Goal: Task Accomplishment & Management: Use online tool/utility

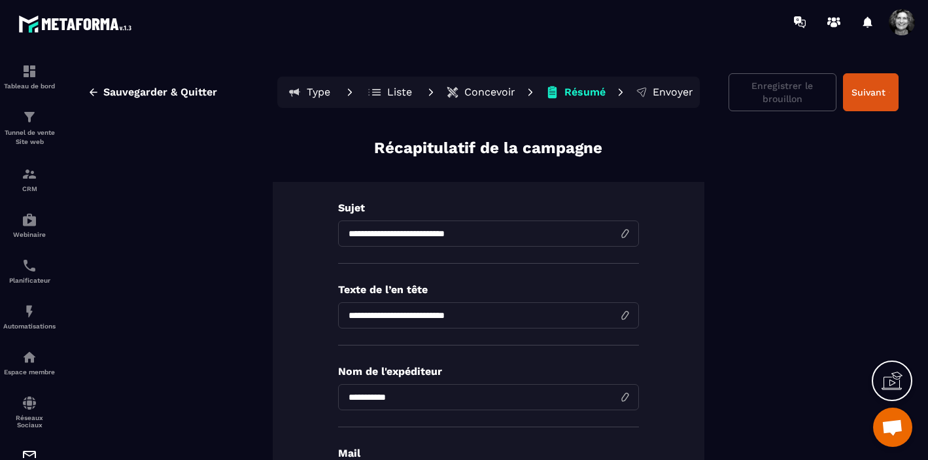
scroll to position [16046, 0]
click at [487, 92] on p "Concevoir" at bounding box center [490, 92] width 51 height 13
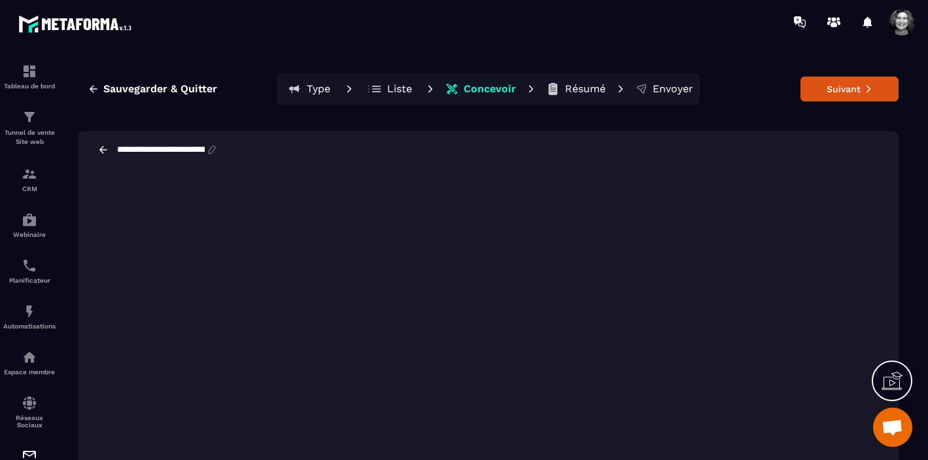
scroll to position [41, 0]
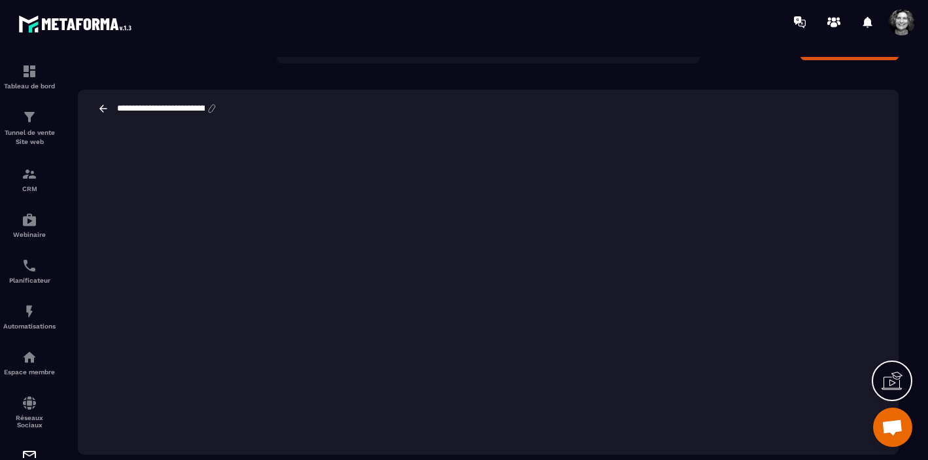
click at [625, 26] on div at bounding box center [541, 22] width 775 height 44
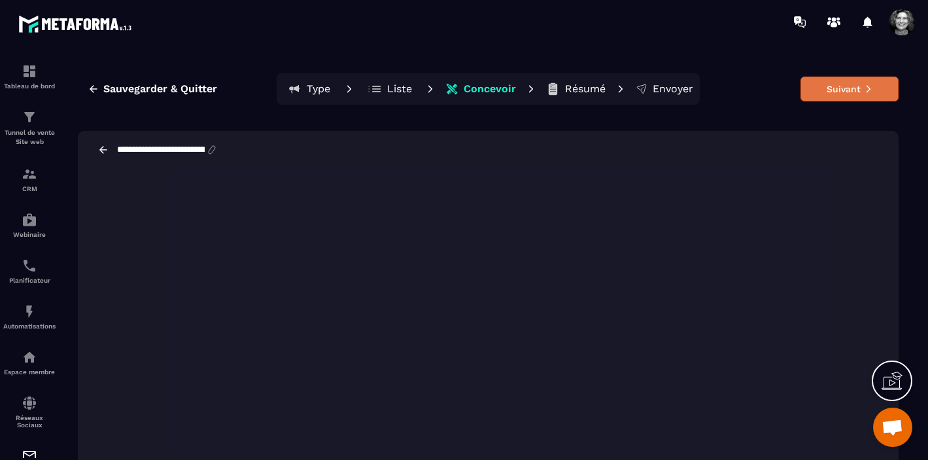
click at [858, 96] on button "Suivant" at bounding box center [850, 89] width 98 height 25
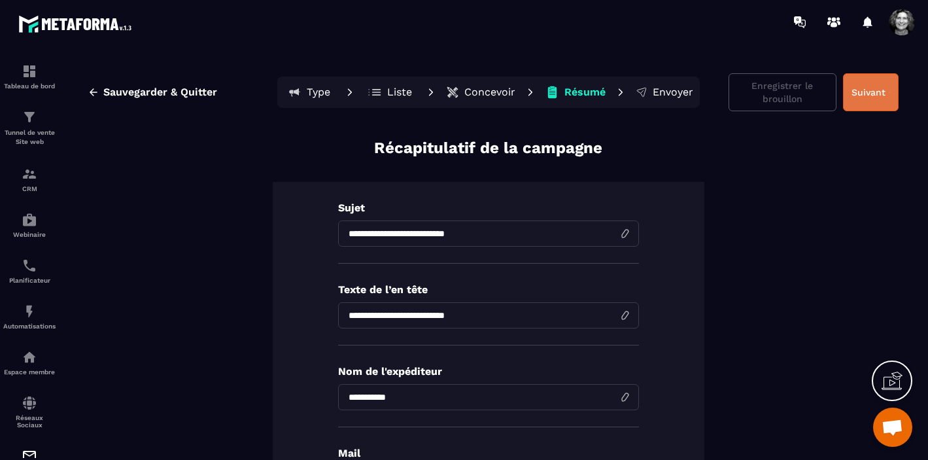
click at [866, 95] on button "Suivant" at bounding box center [871, 92] width 56 height 38
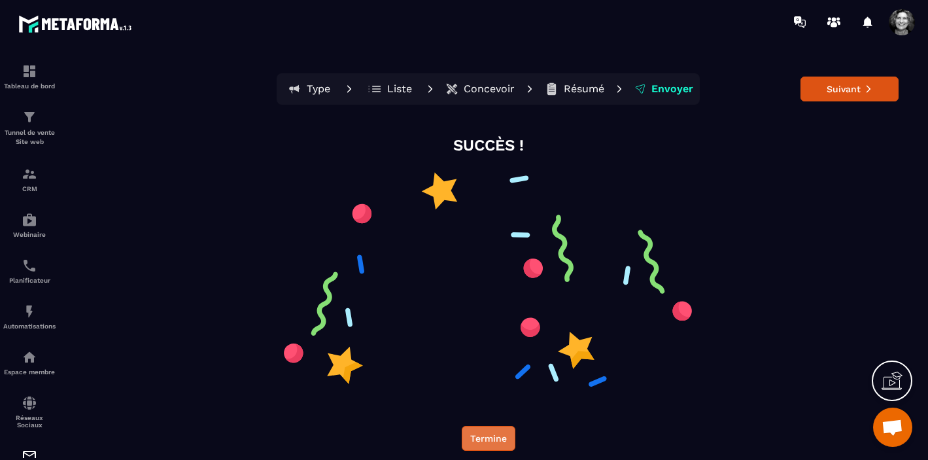
click at [483, 443] on button "Termine" at bounding box center [489, 438] width 54 height 25
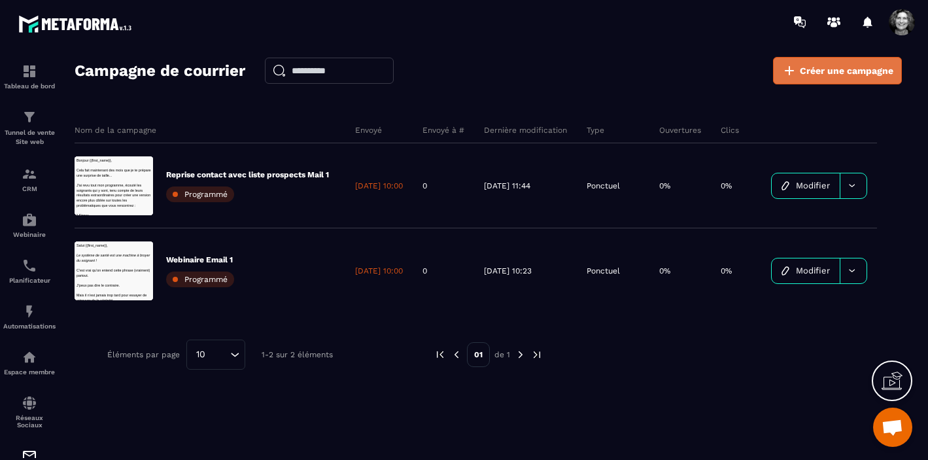
click at [838, 76] on span "Créer une campagne" at bounding box center [847, 70] width 94 height 13
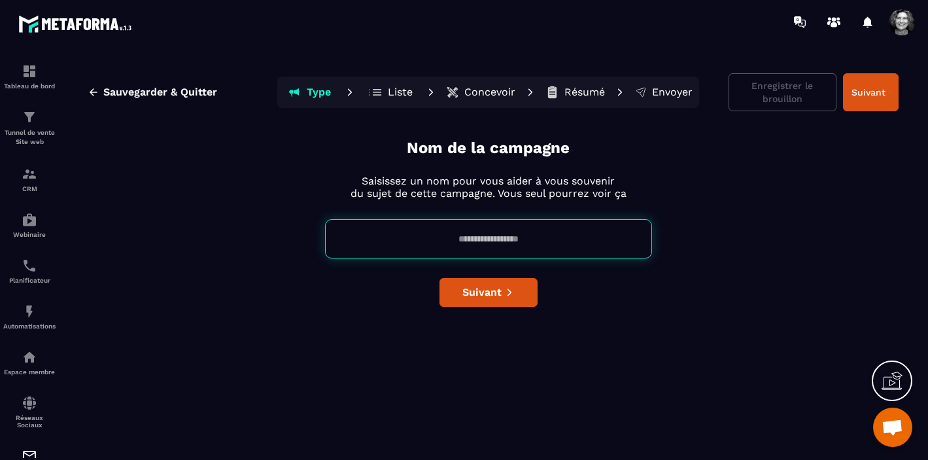
click at [447, 236] on input at bounding box center [488, 238] width 327 height 39
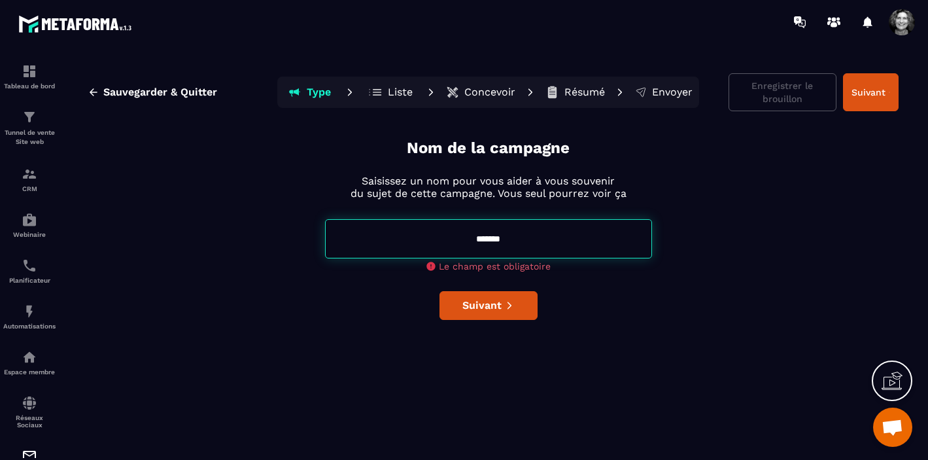
drag, startPoint x: 508, startPoint y: 236, endPoint x: 491, endPoint y: 238, distance: 16.5
click at [491, 238] on input "*******" at bounding box center [488, 238] width 327 height 39
type input "*******"
click at [495, 310] on div "Nom de la campagne Saisissez un nom pour vous aider à vous souvenir du sujet de…" at bounding box center [488, 295] width 821 height 317
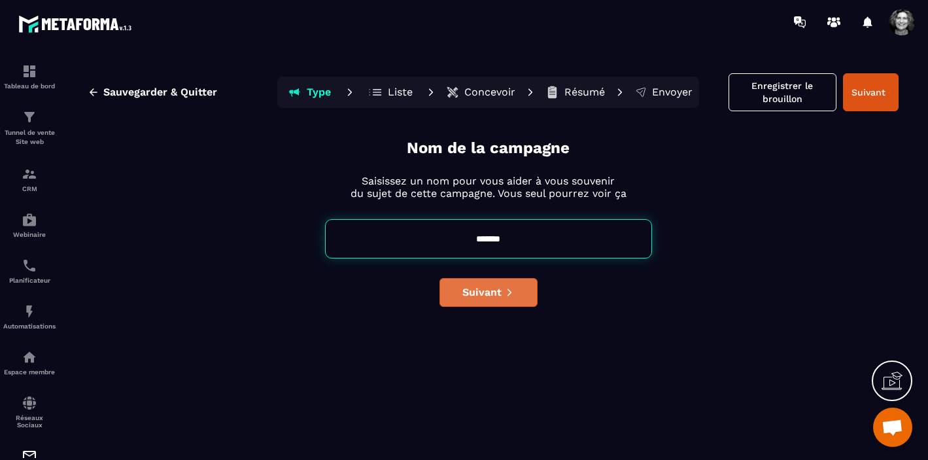
click at [482, 294] on span "Suivant" at bounding box center [482, 292] width 39 height 13
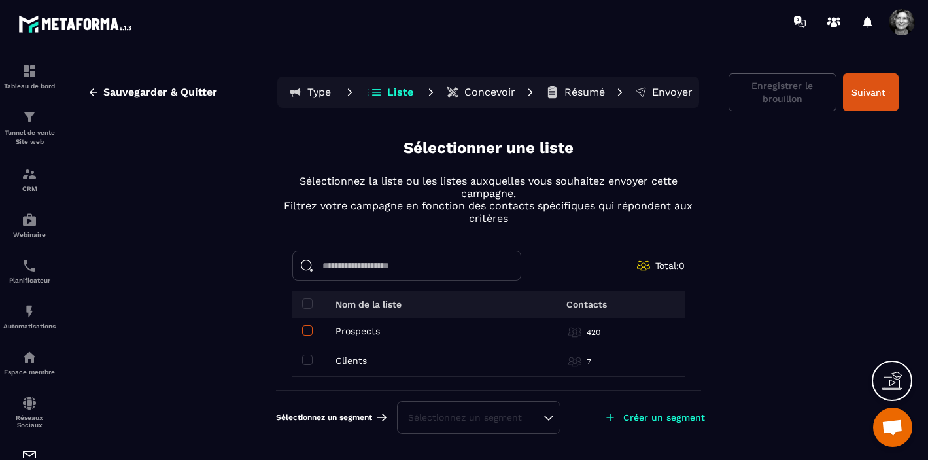
click at [310, 330] on span at bounding box center [307, 330] width 10 height 10
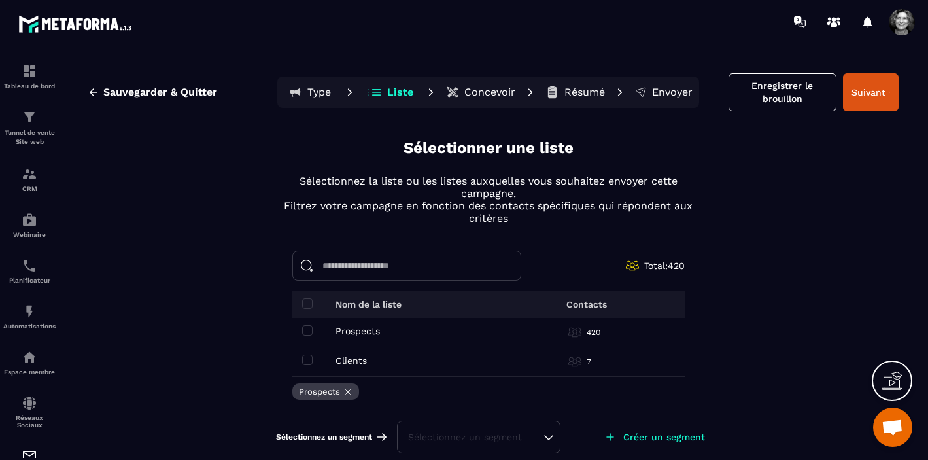
scroll to position [9, 0]
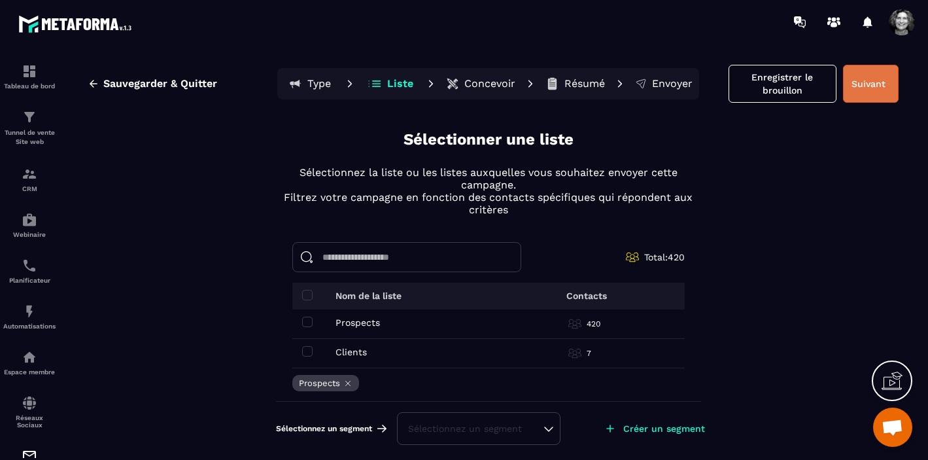
click at [879, 85] on button "Suivant" at bounding box center [871, 84] width 56 height 38
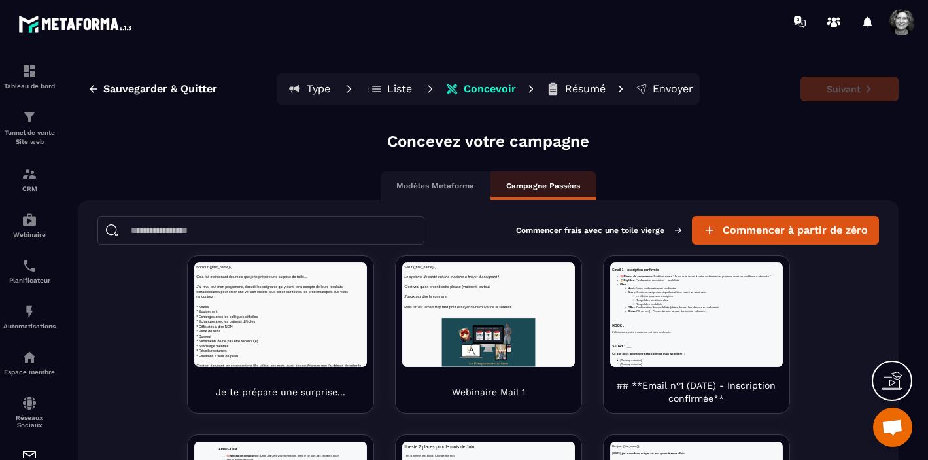
scroll to position [0, 0]
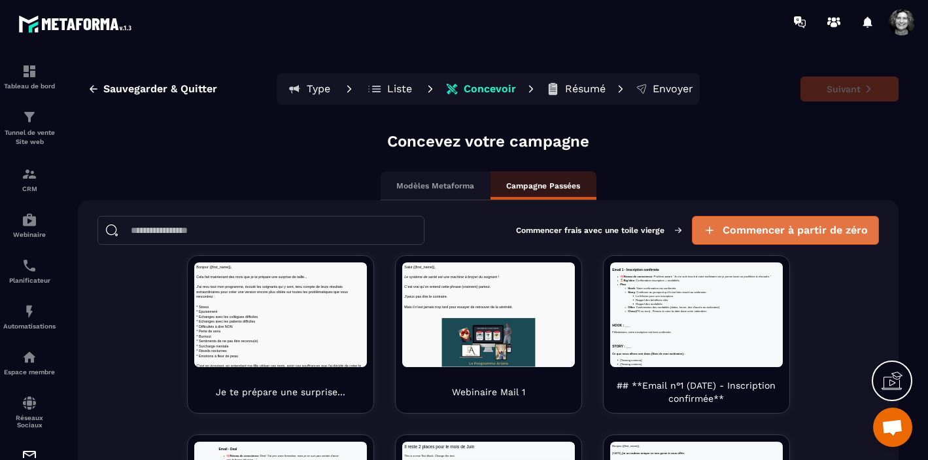
click at [810, 228] on span "Commencer à partir de zéro" at bounding box center [795, 230] width 145 height 13
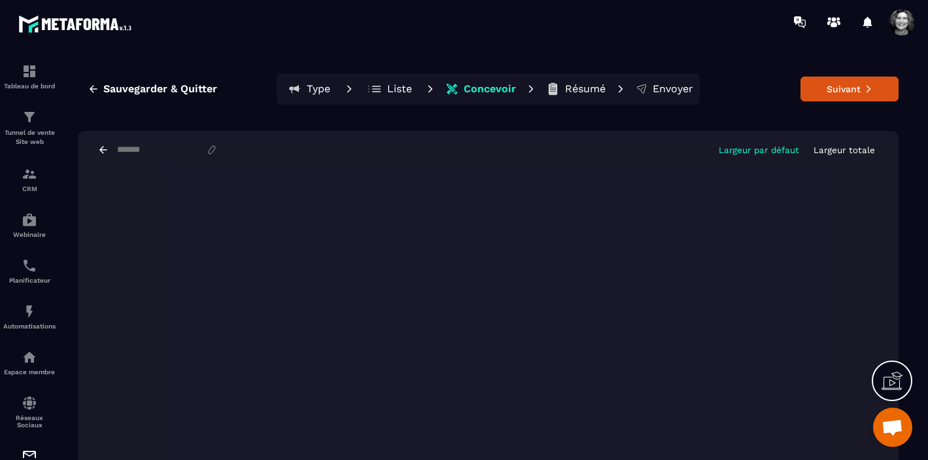
click at [835, 148] on p "Largeur totale" at bounding box center [844, 150] width 61 height 10
click at [850, 93] on button "Suivant" at bounding box center [850, 89] width 98 height 25
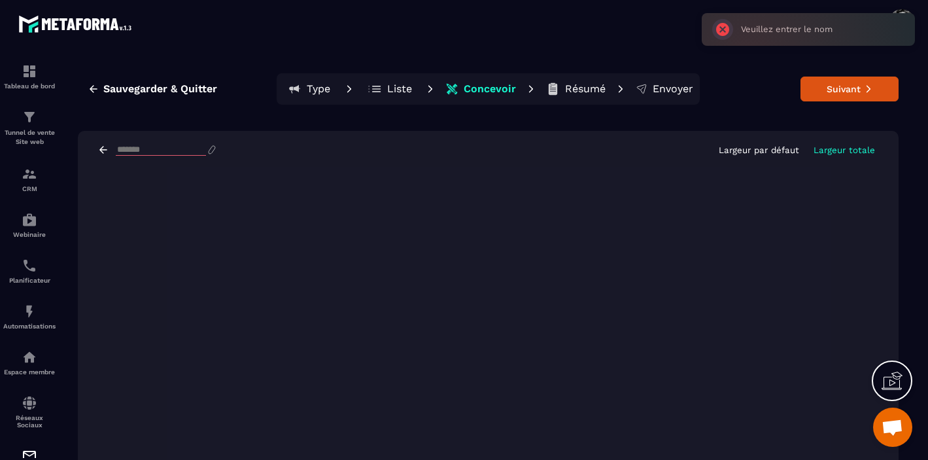
click at [119, 148] on input at bounding box center [161, 150] width 90 height 11
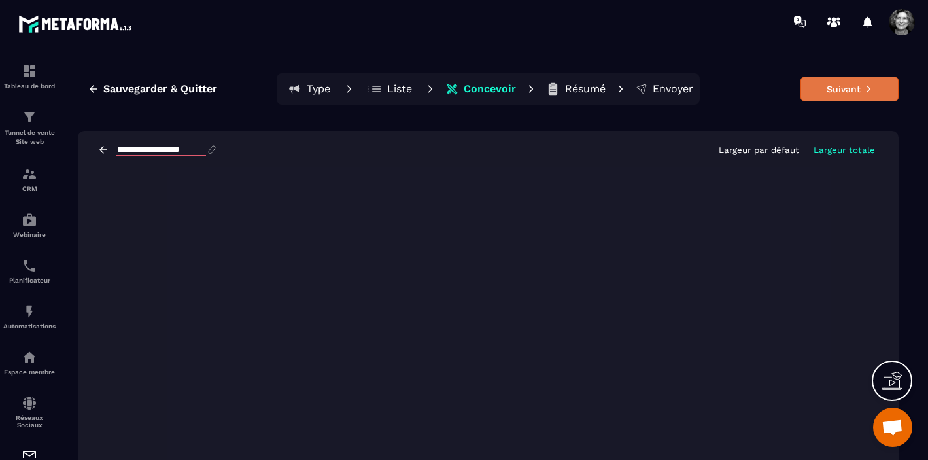
type input "**********"
click at [831, 90] on button "Suivant" at bounding box center [850, 89] width 98 height 25
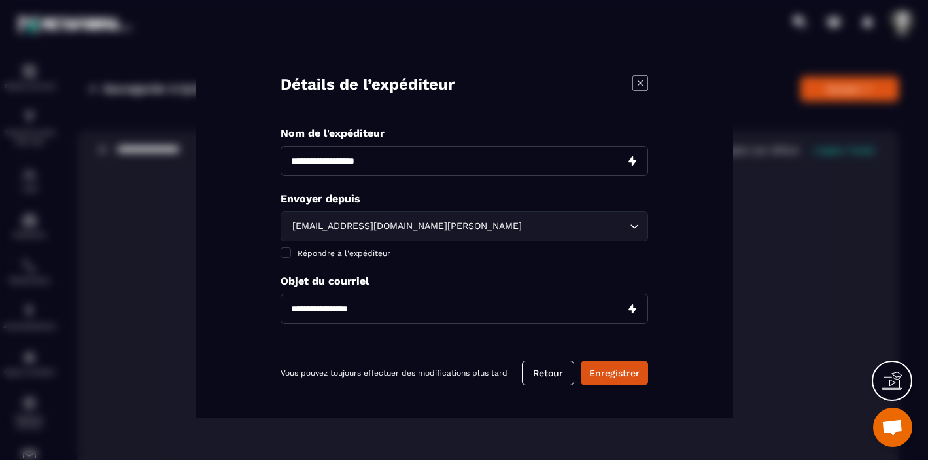
click at [372, 168] on input "Modal window" at bounding box center [465, 161] width 368 height 30
type input "**********"
click at [349, 315] on input "Modal window" at bounding box center [465, 309] width 368 height 30
type input "**********"
click at [282, 253] on span "Modal window" at bounding box center [286, 252] width 10 height 10
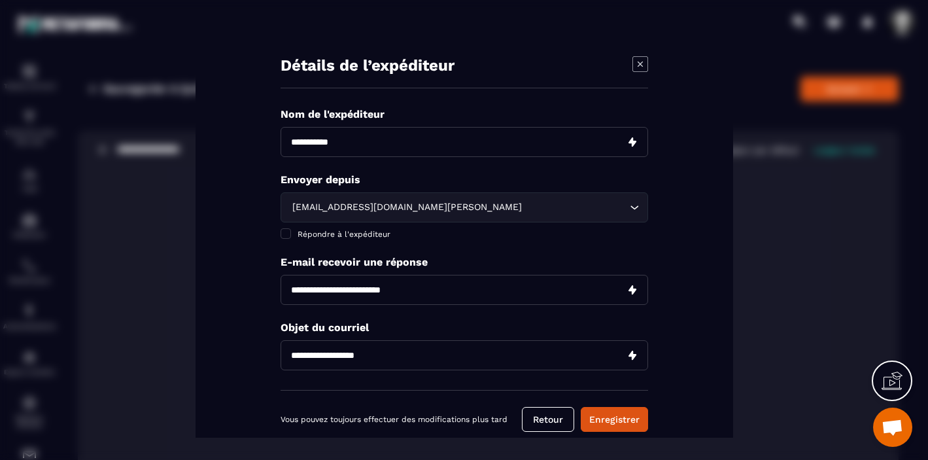
click at [373, 293] on input "Modal window" at bounding box center [465, 289] width 368 height 30
type input "**********"
click at [423, 323] on p "Objet du courriel" at bounding box center [465, 327] width 368 height 12
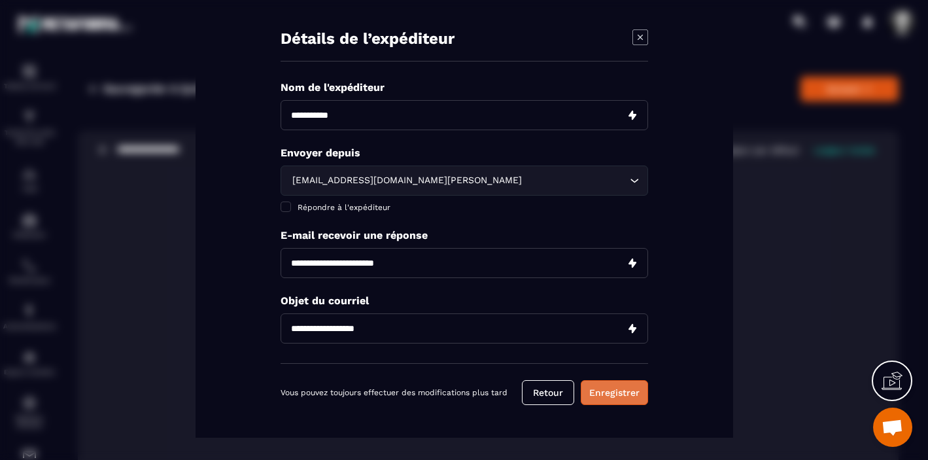
click at [620, 394] on button "Enregistrer" at bounding box center [614, 391] width 67 height 25
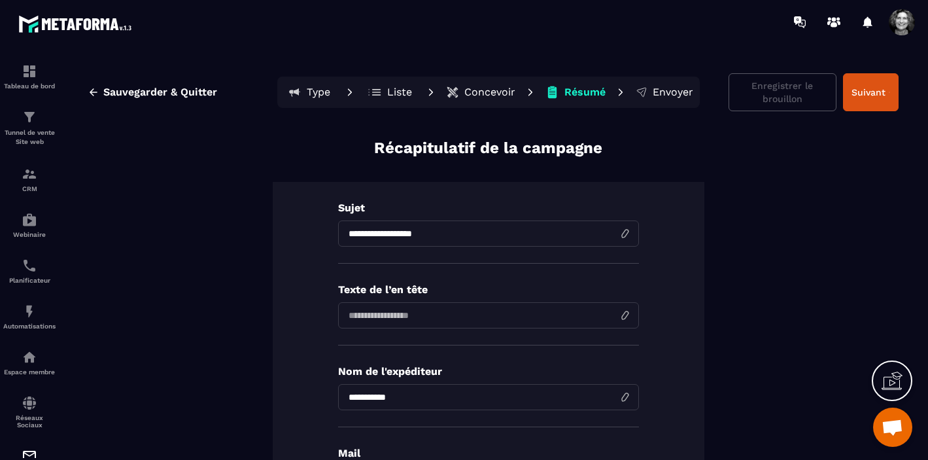
drag, startPoint x: 436, startPoint y: 235, endPoint x: 339, endPoint y: 234, distance: 96.8
click at [339, 234] on input "**********" at bounding box center [488, 233] width 301 height 26
click at [349, 315] on input at bounding box center [488, 315] width 301 height 26
paste input "**********"
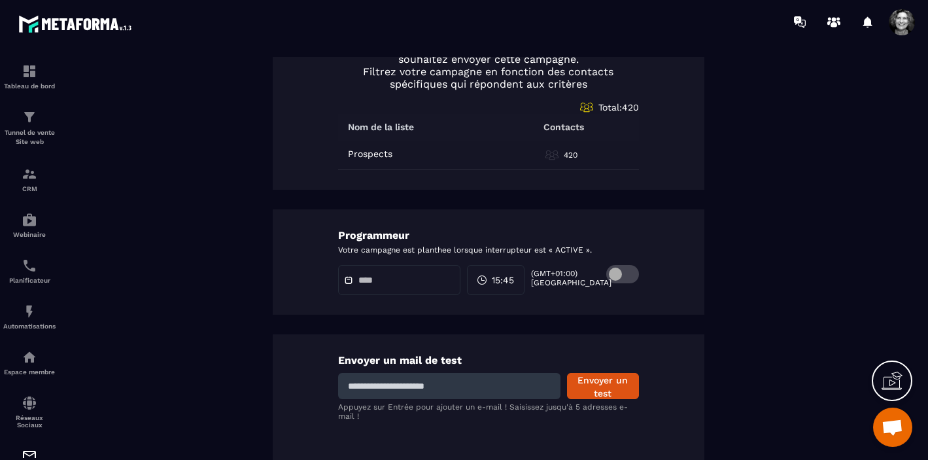
scroll to position [728, 0]
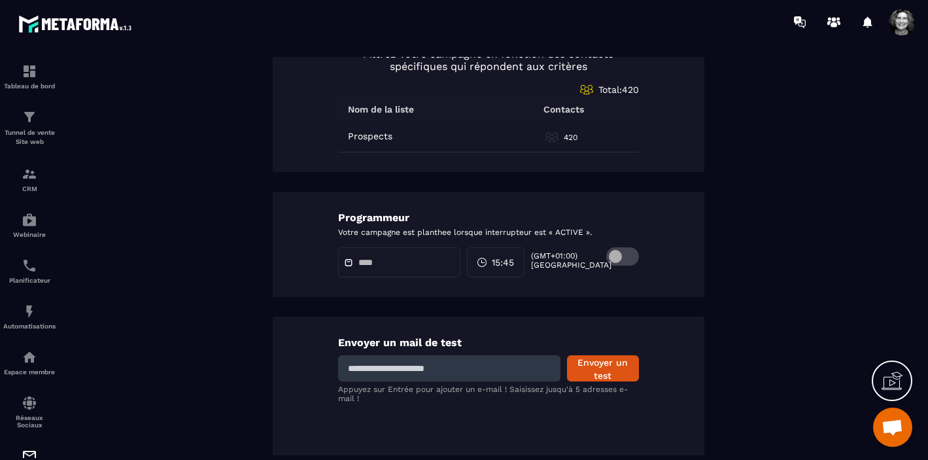
type input "**********"
click at [636, 259] on span at bounding box center [622, 256] width 33 height 18
click at [364, 267] on input "text" at bounding box center [405, 263] width 92 height 10
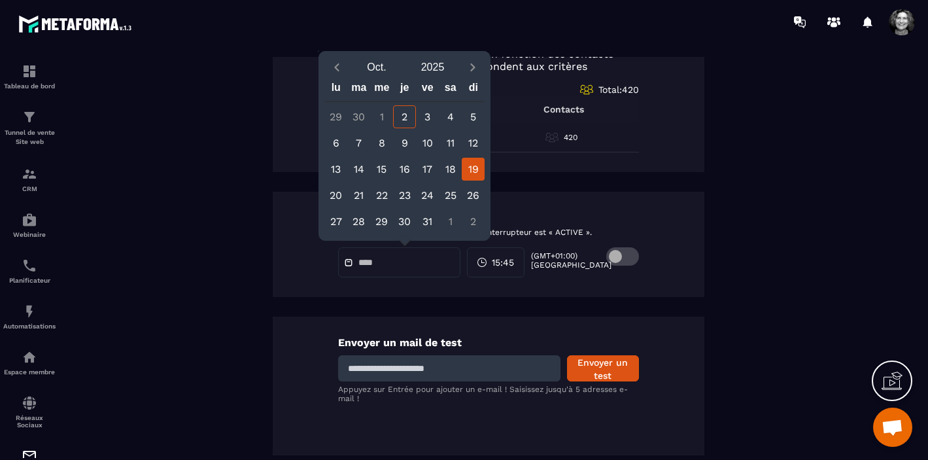
click at [474, 171] on div "19" at bounding box center [473, 169] width 23 height 23
type input "**********"
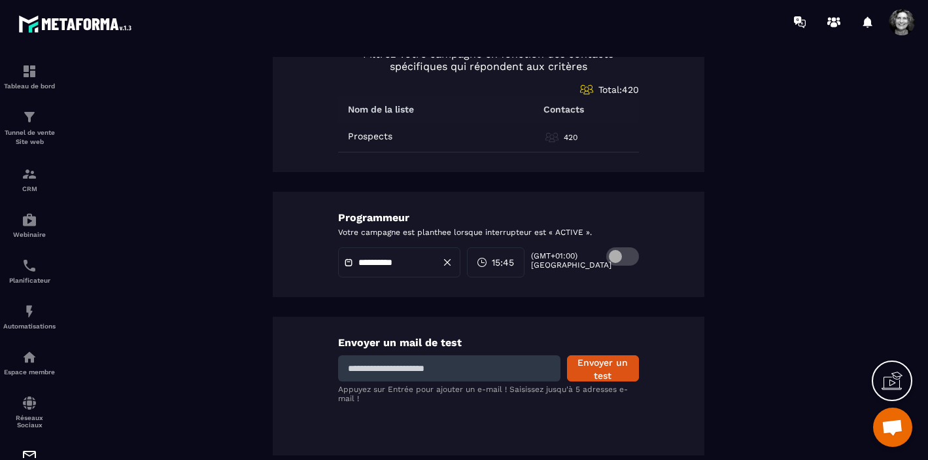
click at [510, 257] on span "15:45" at bounding box center [503, 262] width 22 height 13
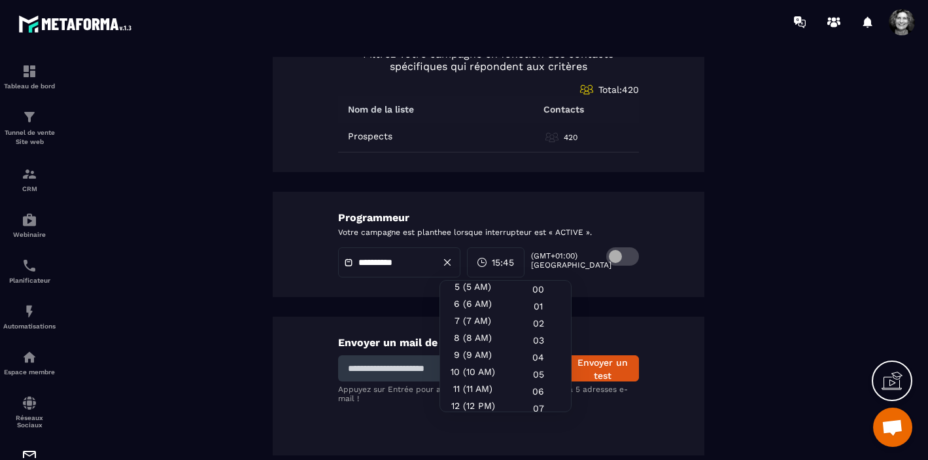
scroll to position [93, 0]
click at [487, 369] on div "10 (10 AM)" at bounding box center [472, 366] width 65 height 17
click at [552, 291] on div "00" at bounding box center [538, 289] width 65 height 17
click at [654, 342] on div "Envoyer un mail de test Envoyer un test Appuyez sur Entrée pour ajouter un e-ma…" at bounding box center [489, 386] width 432 height 139
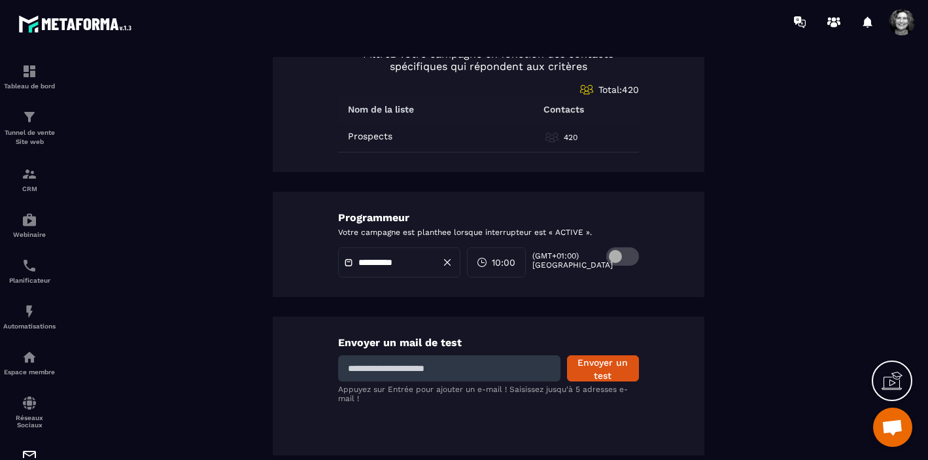
click at [460, 370] on input at bounding box center [449, 368] width 222 height 26
type input "**********"
click at [594, 364] on button "Envoyer un test" at bounding box center [603, 368] width 72 height 26
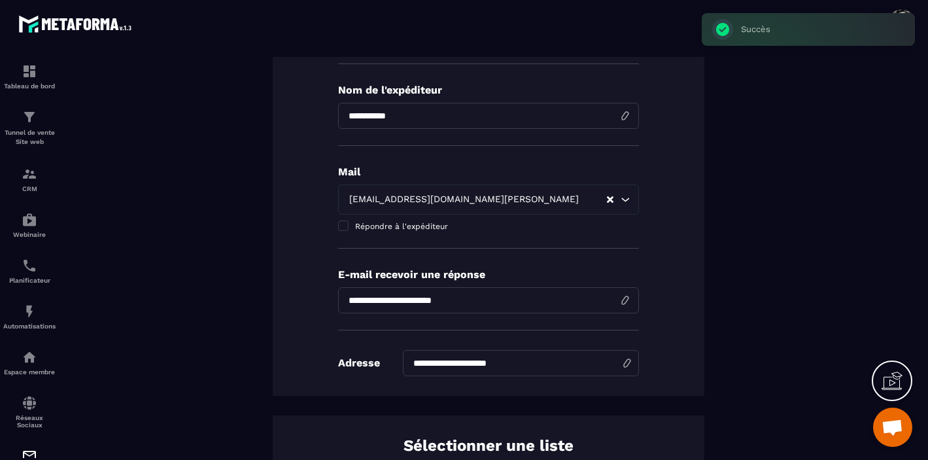
scroll to position [0, 0]
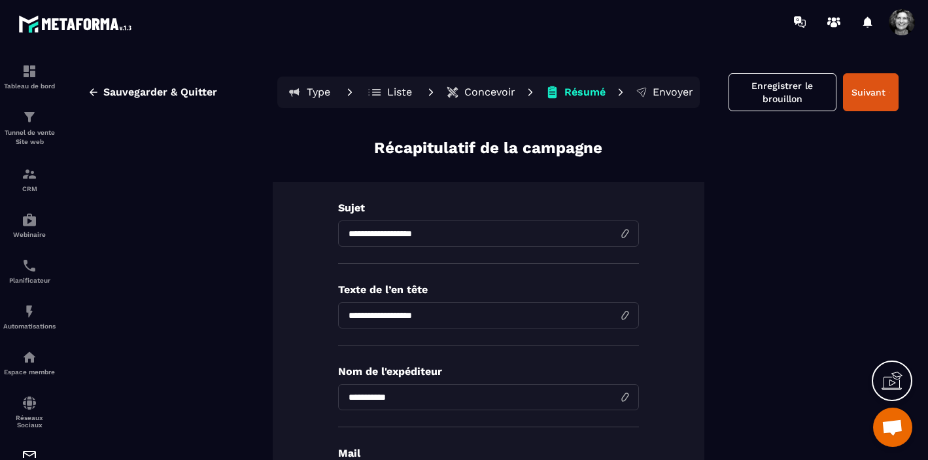
click at [682, 196] on div "**********" at bounding box center [489, 429] width 432 height 495
click at [874, 96] on button "Suivant" at bounding box center [871, 92] width 56 height 38
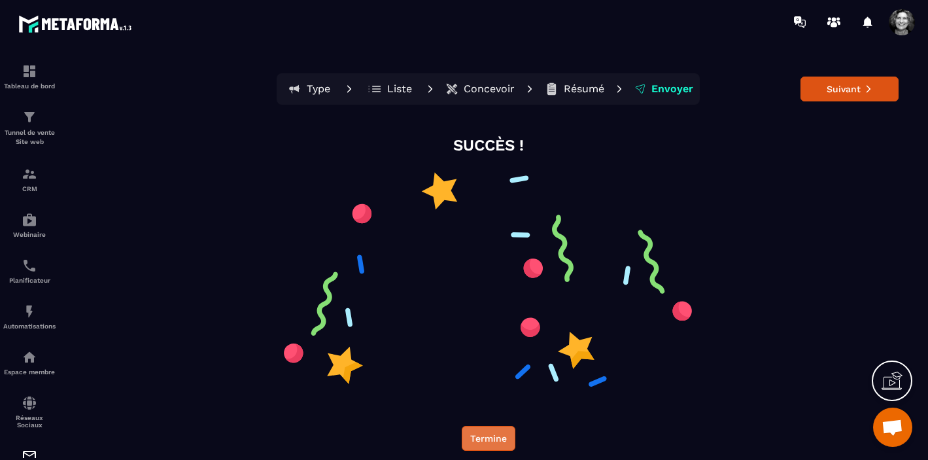
click at [489, 438] on button "Termine" at bounding box center [489, 438] width 54 height 25
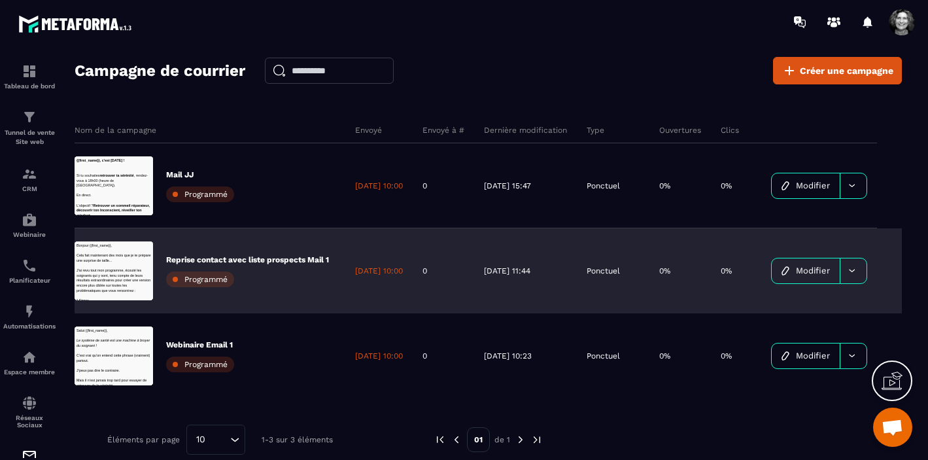
click at [268, 281] on div "Reprise contact avec liste prospects Mail 1 Programmé" at bounding box center [247, 270] width 163 height 33
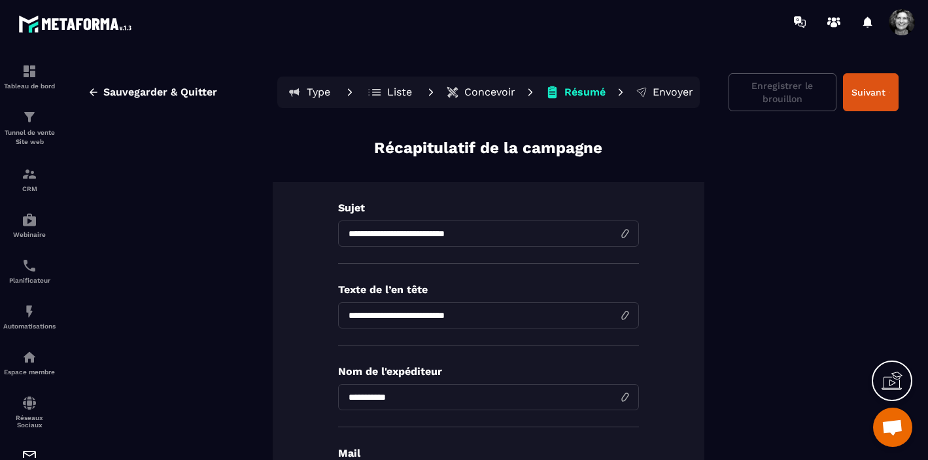
drag, startPoint x: 488, startPoint y: 232, endPoint x: 353, endPoint y: 226, distance: 134.9
click at [353, 226] on input "**********" at bounding box center [488, 233] width 301 height 26
click at [141, 91] on span "Sauvegarder & Quitter" at bounding box center [160, 92] width 114 height 13
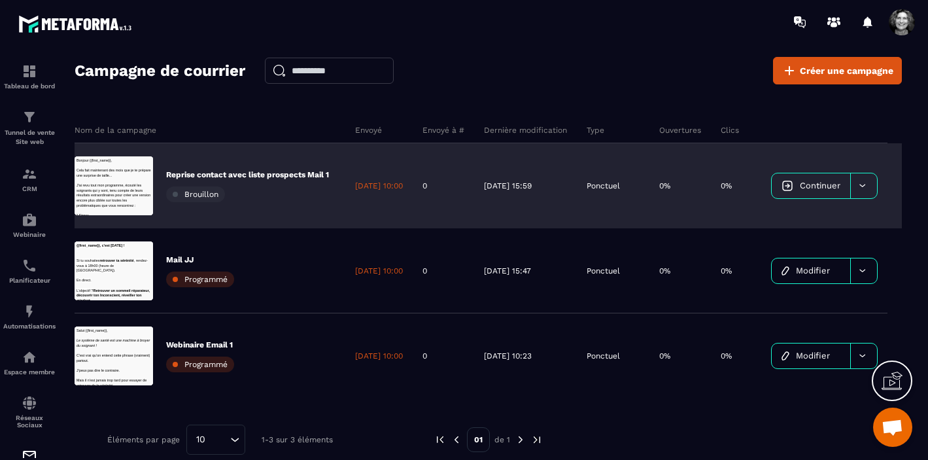
click at [299, 197] on div "Reprise contact avec liste prospects Mail 1 Brouillon" at bounding box center [247, 185] width 163 height 33
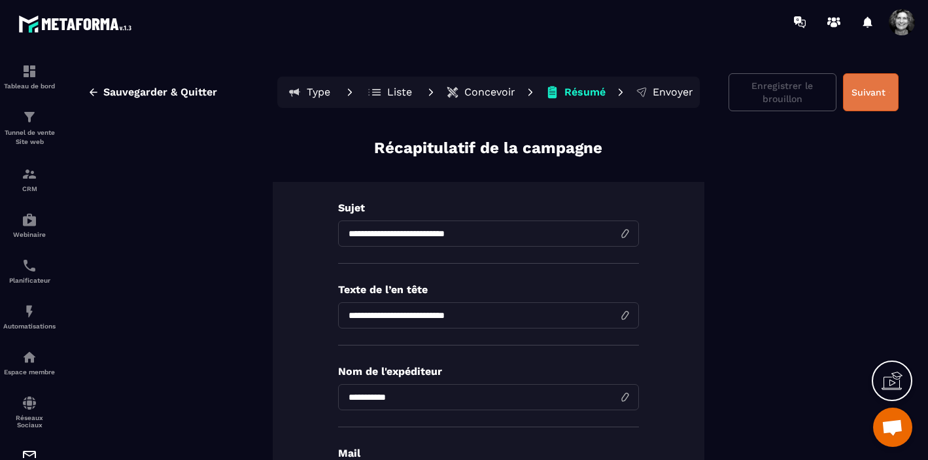
click at [881, 97] on button "Suivant" at bounding box center [871, 92] width 56 height 38
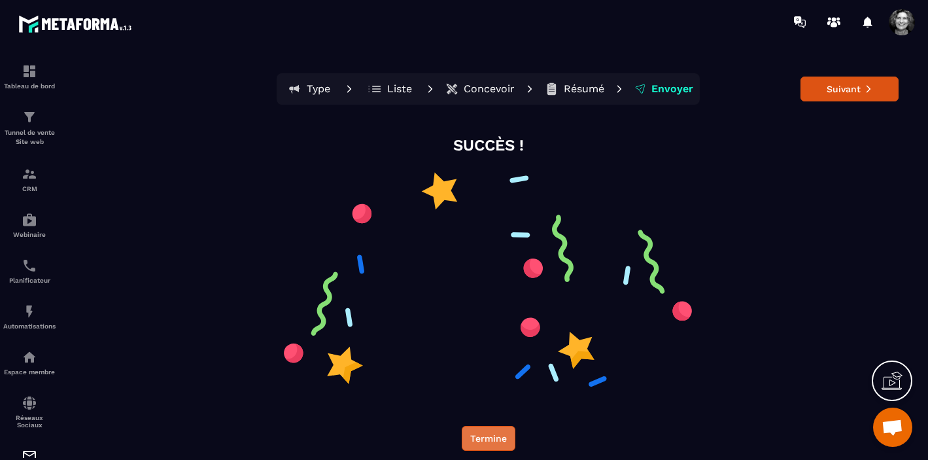
click at [494, 440] on button "Termine" at bounding box center [489, 438] width 54 height 25
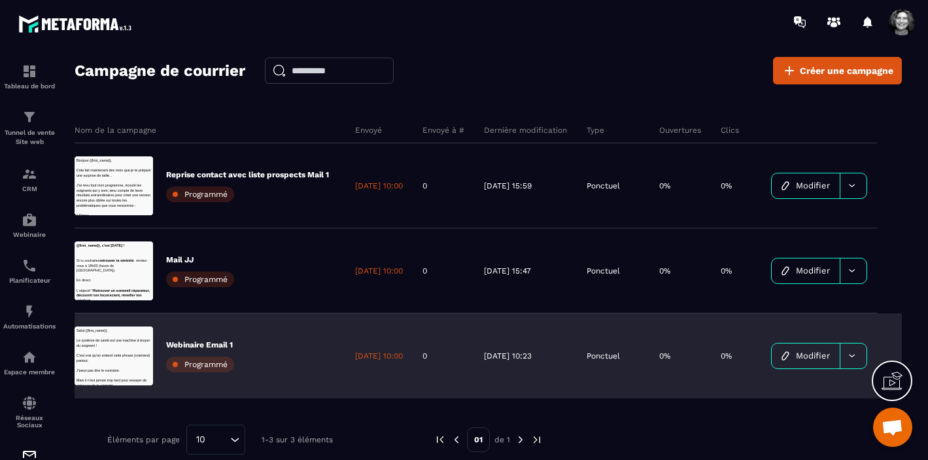
click at [395, 366] on div "[DATE] 10:00" at bounding box center [378, 355] width 67 height 85
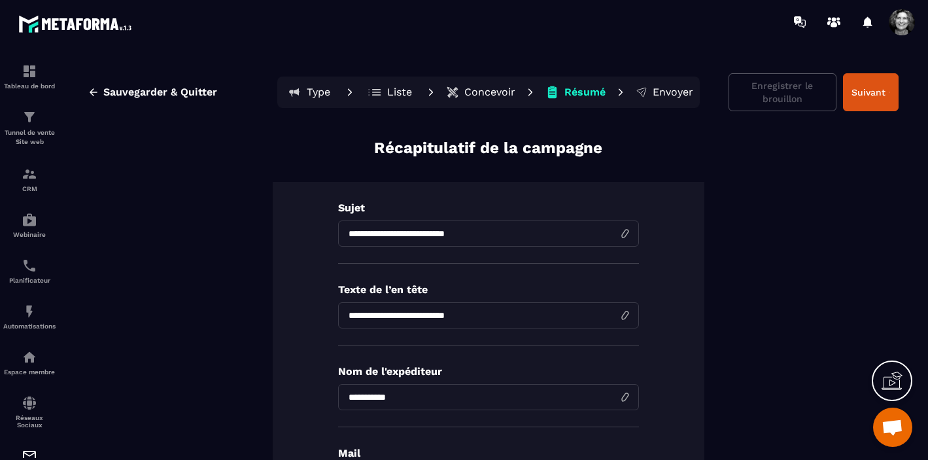
drag, startPoint x: 496, startPoint y: 237, endPoint x: 338, endPoint y: 236, distance: 157.7
click at [338, 236] on input "**********" at bounding box center [488, 233] width 301 height 26
click at [890, 92] on button "Suivant" at bounding box center [871, 92] width 56 height 38
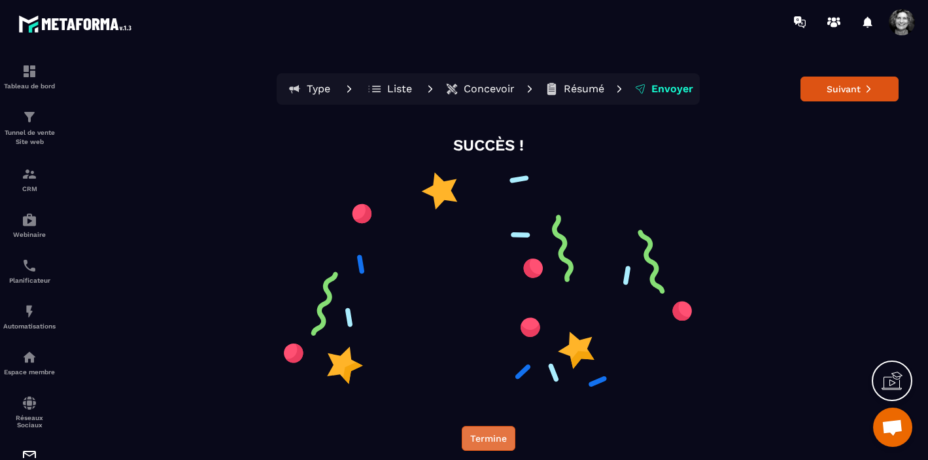
click at [489, 434] on button "Termine" at bounding box center [489, 438] width 54 height 25
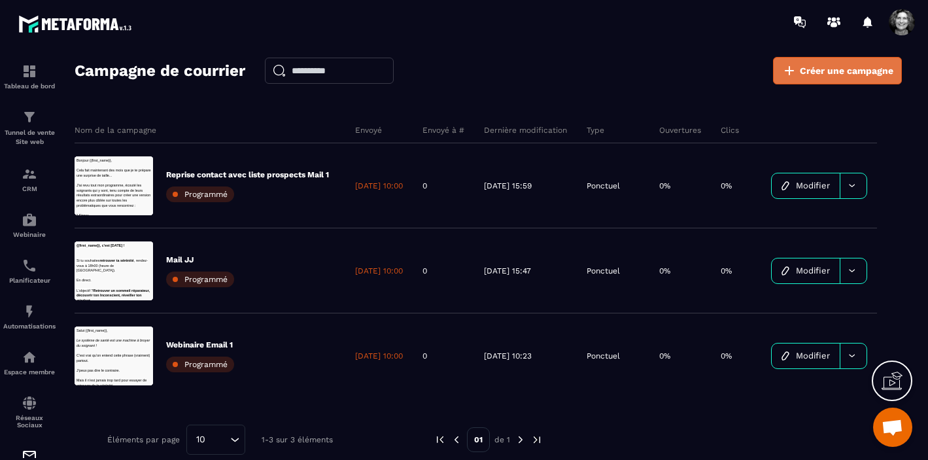
click at [833, 72] on span "Créer une campagne" at bounding box center [847, 70] width 94 height 13
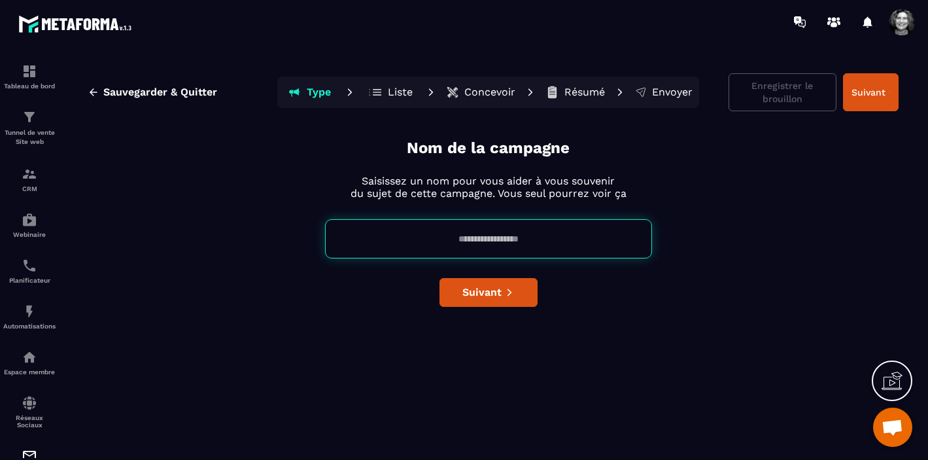
click at [487, 232] on input at bounding box center [488, 238] width 327 height 39
type input "********"
click at [496, 294] on span "Suivant" at bounding box center [482, 292] width 39 height 13
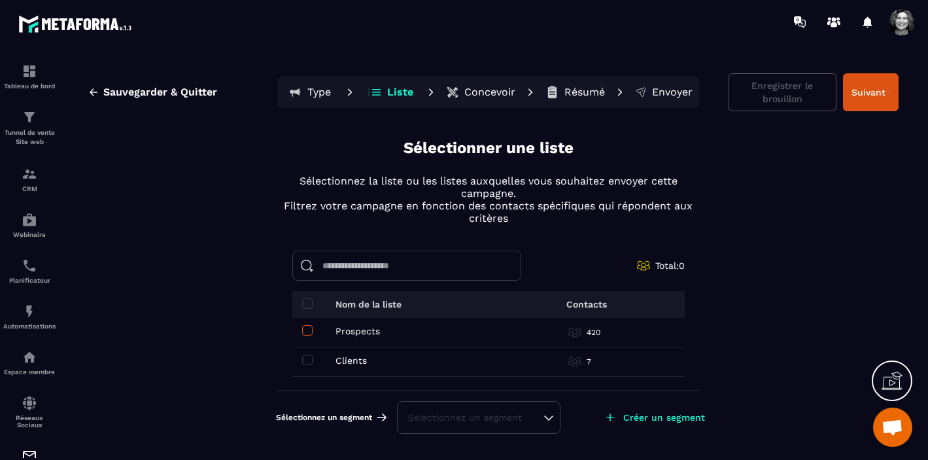
click at [307, 328] on span at bounding box center [307, 330] width 10 height 10
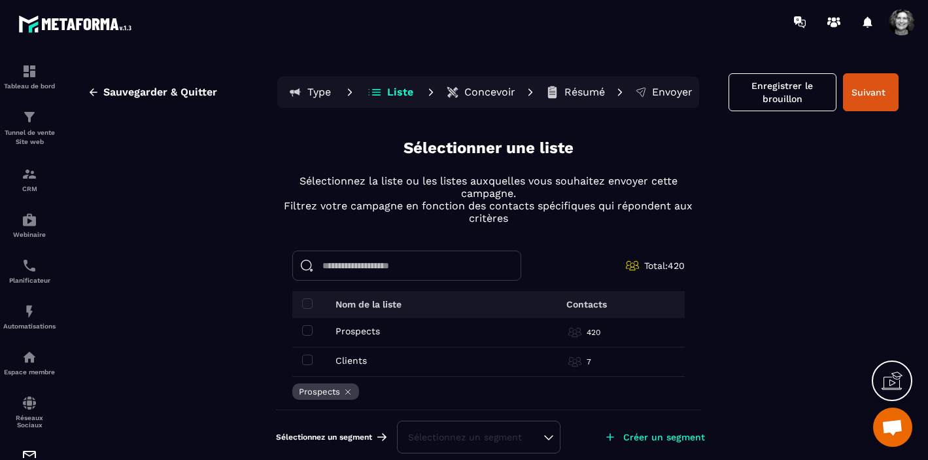
scroll to position [9, 0]
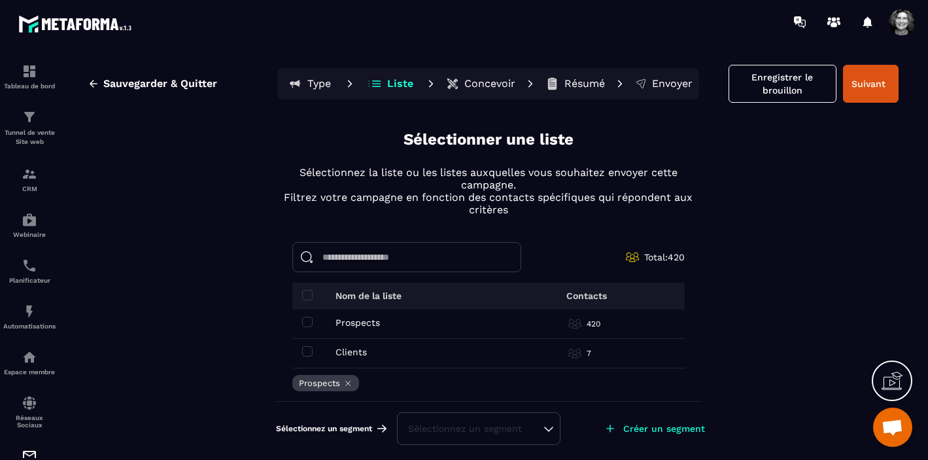
click at [551, 428] on div "Sélectionnez un segment" at bounding box center [479, 428] width 164 height 33
click at [550, 427] on div "Sélectionnez un segment" at bounding box center [478, 428] width 141 height 13
click at [868, 87] on button "Suivant" at bounding box center [871, 84] width 56 height 38
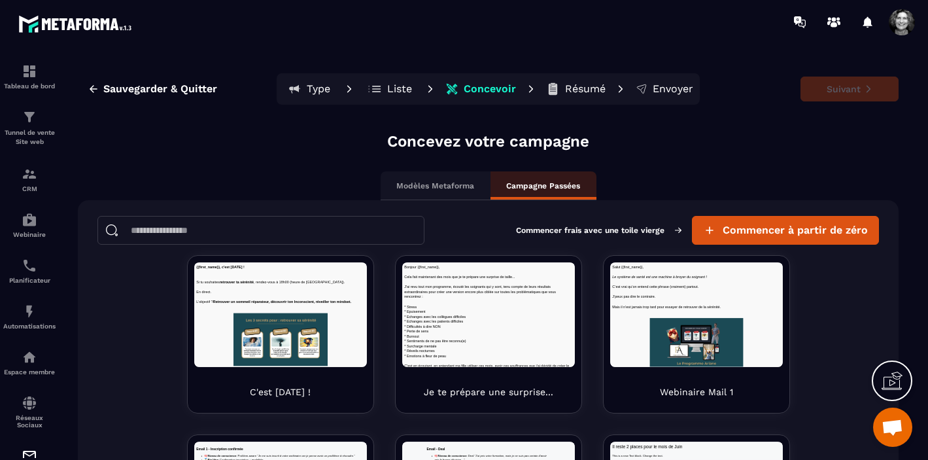
scroll to position [0, 0]
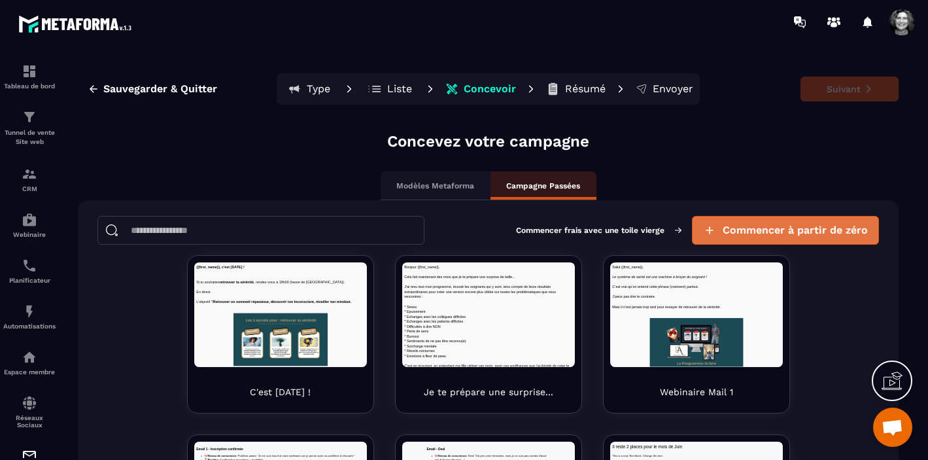
click at [816, 225] on span "Commencer à partir de zéro" at bounding box center [795, 230] width 145 height 13
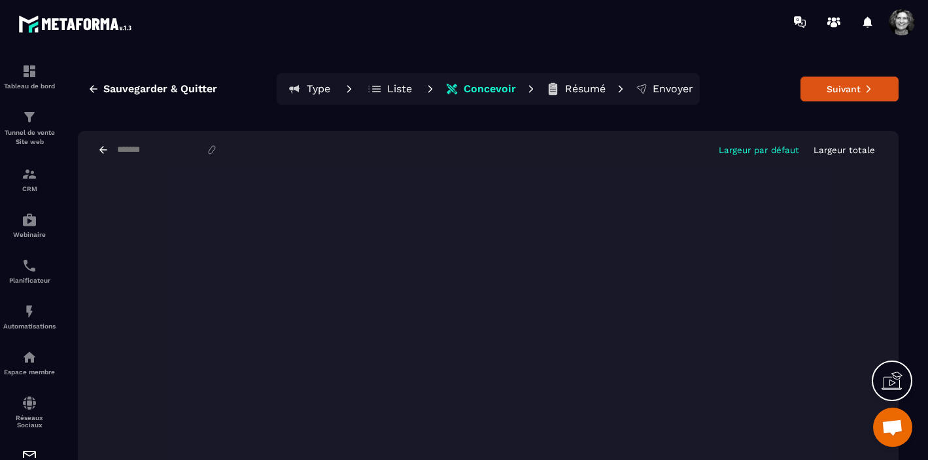
click at [853, 150] on p "Largeur totale" at bounding box center [844, 150] width 61 height 10
click at [847, 83] on button "Suivant" at bounding box center [850, 89] width 98 height 25
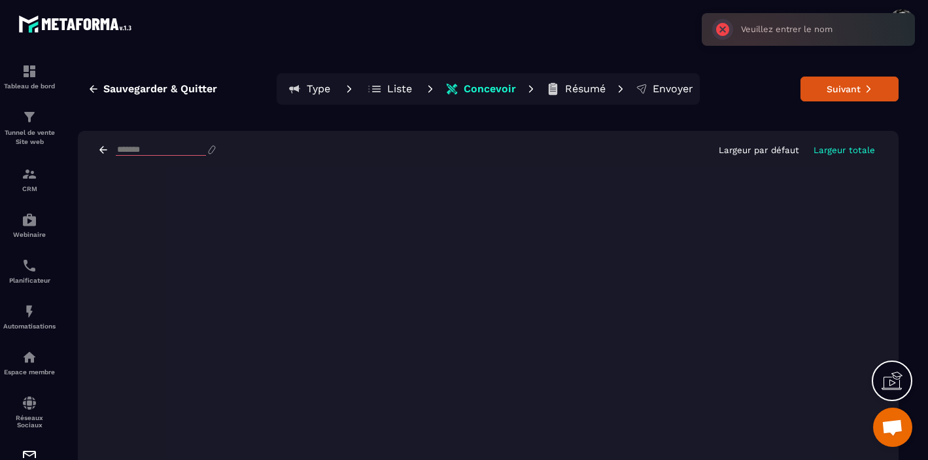
click at [118, 151] on input at bounding box center [161, 150] width 90 height 11
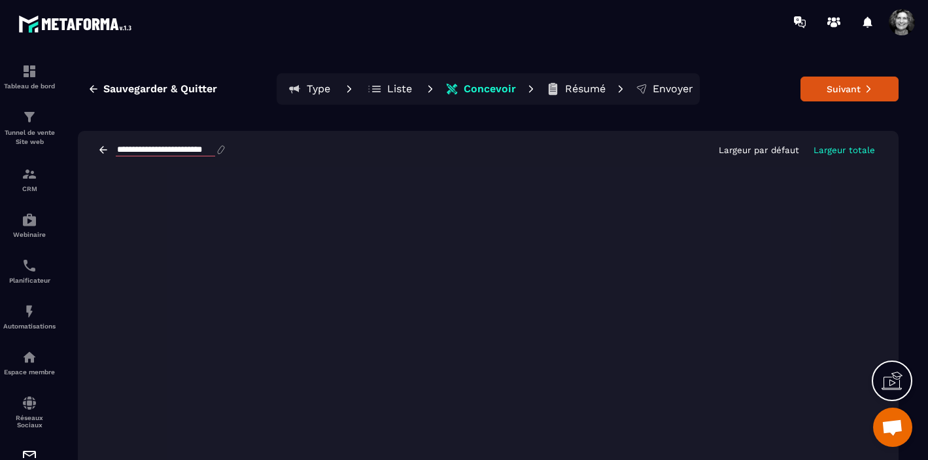
scroll to position [0, 12]
type input "**********"
click at [840, 94] on button "Suivant" at bounding box center [850, 89] width 98 height 25
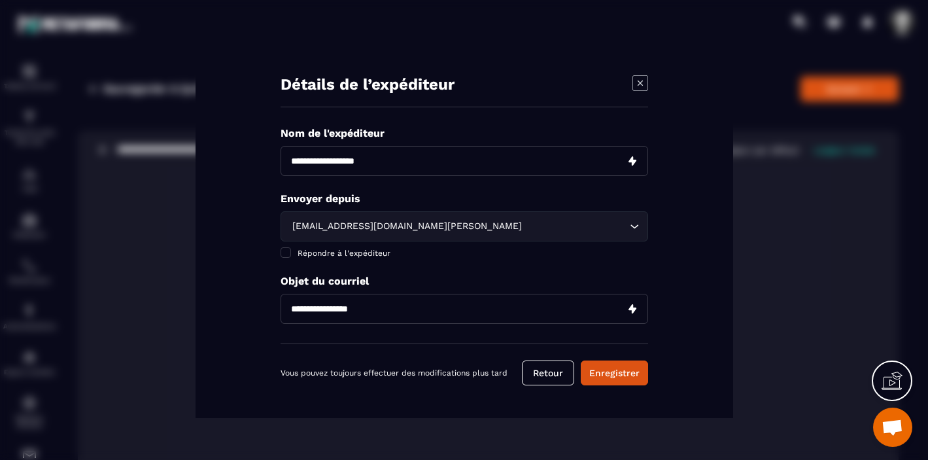
click at [359, 165] on input "Modal window" at bounding box center [465, 161] width 368 height 30
type input "**********"
click at [285, 254] on span "Modal window" at bounding box center [286, 252] width 10 height 10
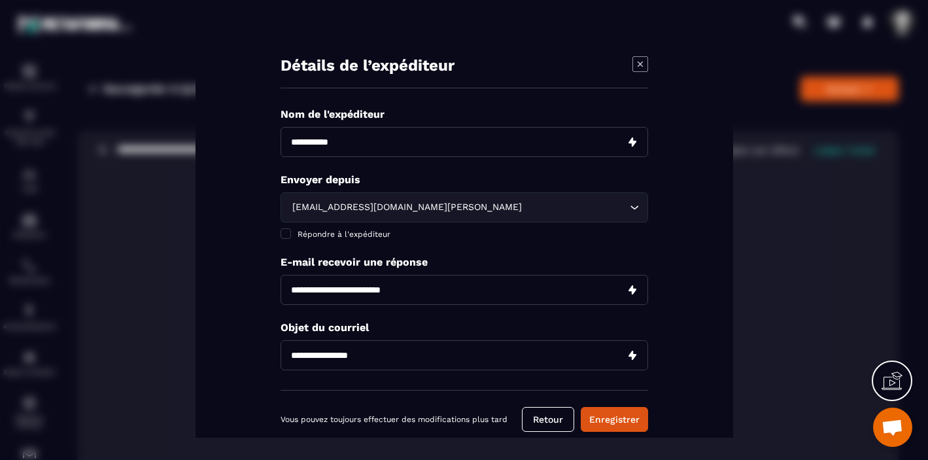
click at [364, 285] on input "Modal window" at bounding box center [465, 289] width 368 height 30
type input "**********"
click at [380, 354] on input "Modal window" at bounding box center [465, 355] width 368 height 30
drag, startPoint x: 417, startPoint y: 360, endPoint x: 277, endPoint y: 359, distance: 140.7
click at [277, 359] on div "**********" at bounding box center [465, 230] width 538 height 414
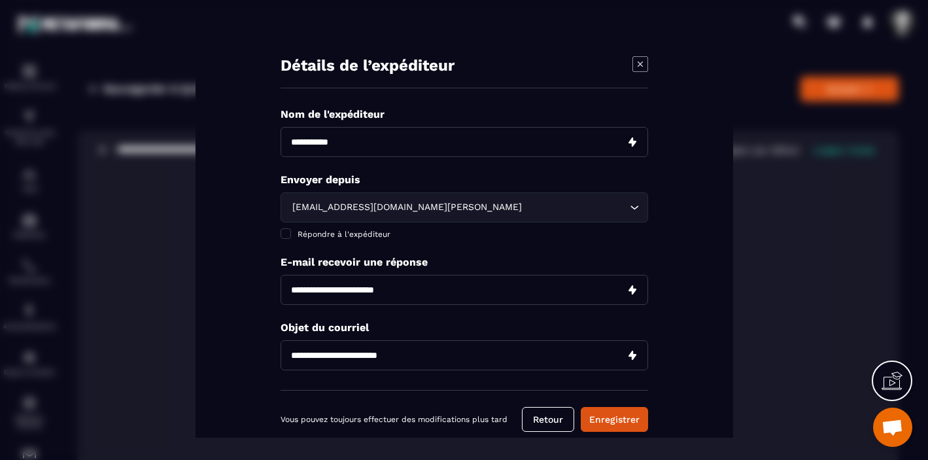
type input "**********"
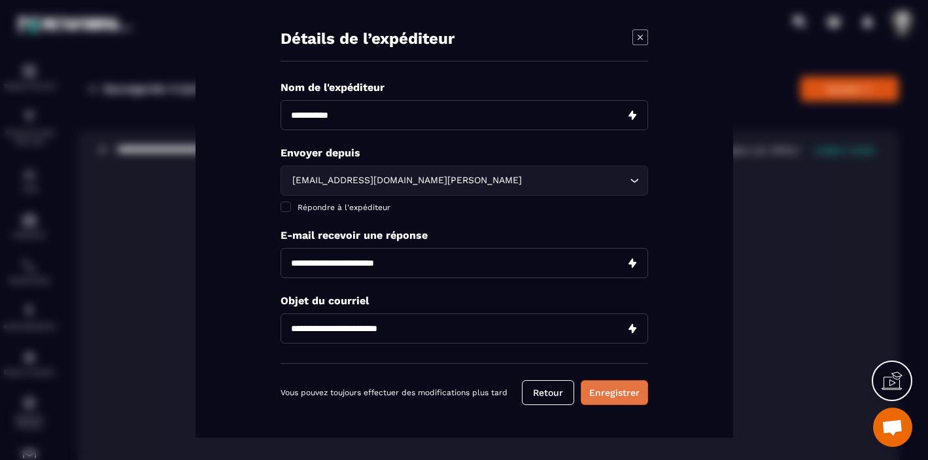
click at [618, 390] on button "Enregistrer" at bounding box center [614, 391] width 67 height 25
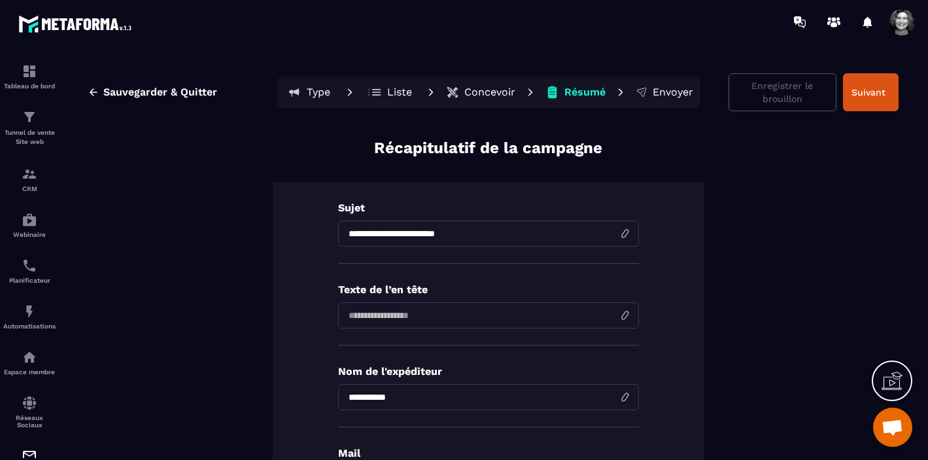
drag, startPoint x: 468, startPoint y: 233, endPoint x: 342, endPoint y: 232, distance: 126.3
click at [342, 232] on input "**********" at bounding box center [488, 233] width 301 height 26
click at [360, 319] on input at bounding box center [488, 315] width 301 height 26
paste input "**********"
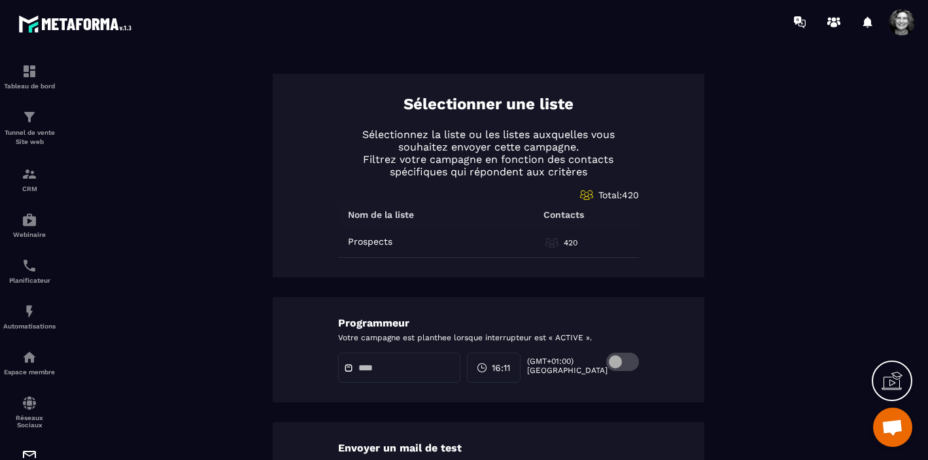
scroll to position [623, 0]
type input "**********"
click at [637, 358] on span at bounding box center [622, 361] width 33 height 18
click at [376, 365] on input "text" at bounding box center [405, 367] width 92 height 10
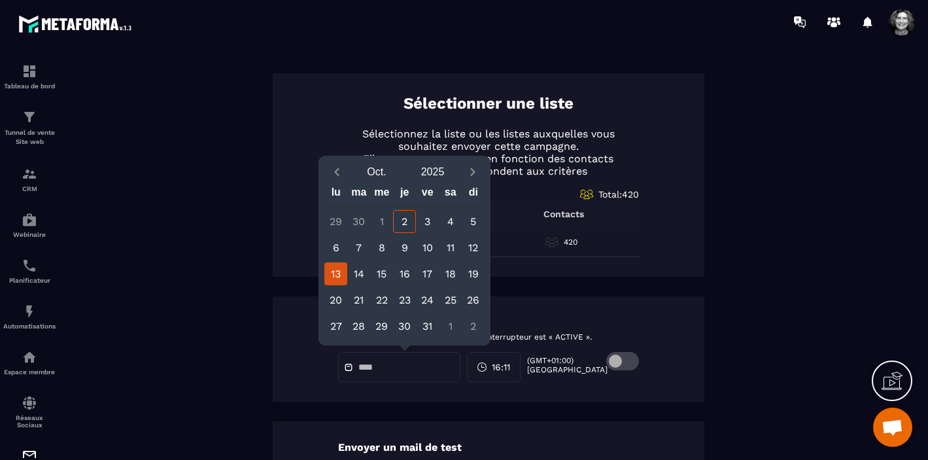
click at [331, 275] on div "13" at bounding box center [335, 273] width 23 height 23
type input "**********"
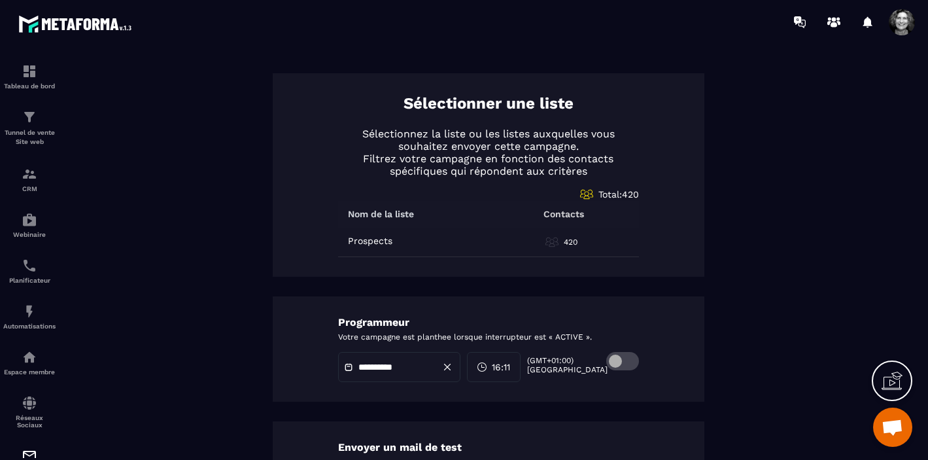
click at [504, 368] on span "16:11" at bounding box center [501, 366] width 18 height 13
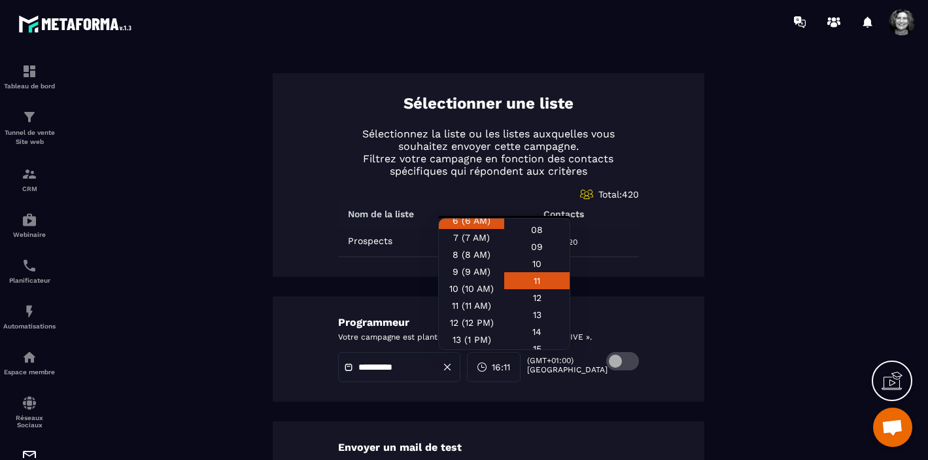
scroll to position [126, 0]
click at [474, 272] on div "10 (10 AM)" at bounding box center [471, 271] width 65 height 17
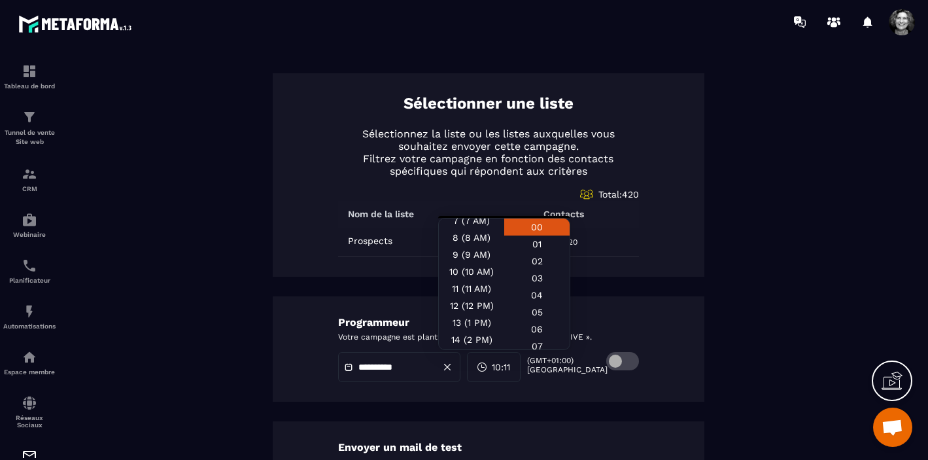
click at [544, 231] on div "00" at bounding box center [536, 227] width 65 height 17
click at [596, 391] on div "**********" at bounding box center [489, 348] width 432 height 105
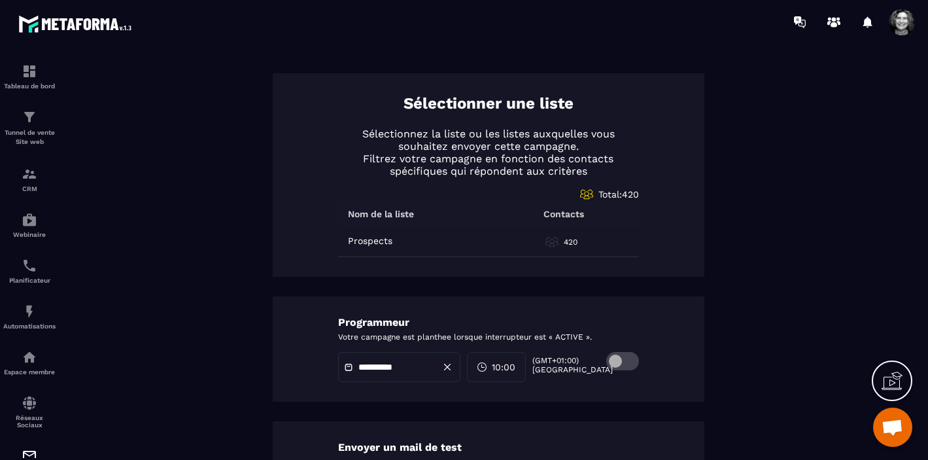
scroll to position [728, 0]
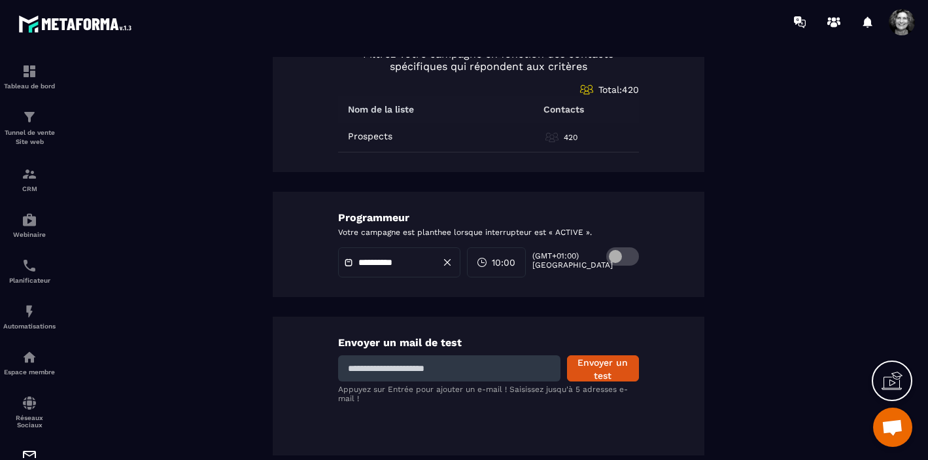
click at [461, 364] on input at bounding box center [449, 368] width 222 height 26
type input "**********"
click at [606, 368] on button "Envoyer un test" at bounding box center [603, 368] width 72 height 26
click at [478, 371] on input at bounding box center [449, 368] width 222 height 26
type input "**********"
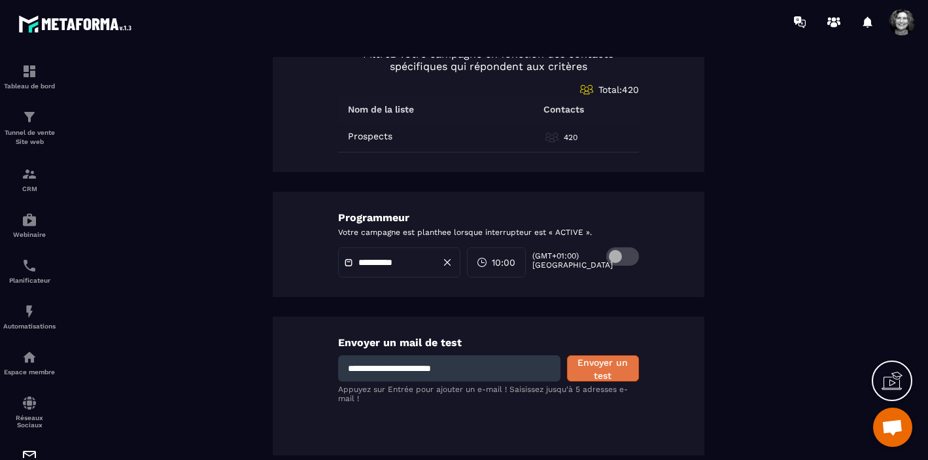
click at [614, 364] on button "Envoyer un test" at bounding box center [603, 368] width 72 height 26
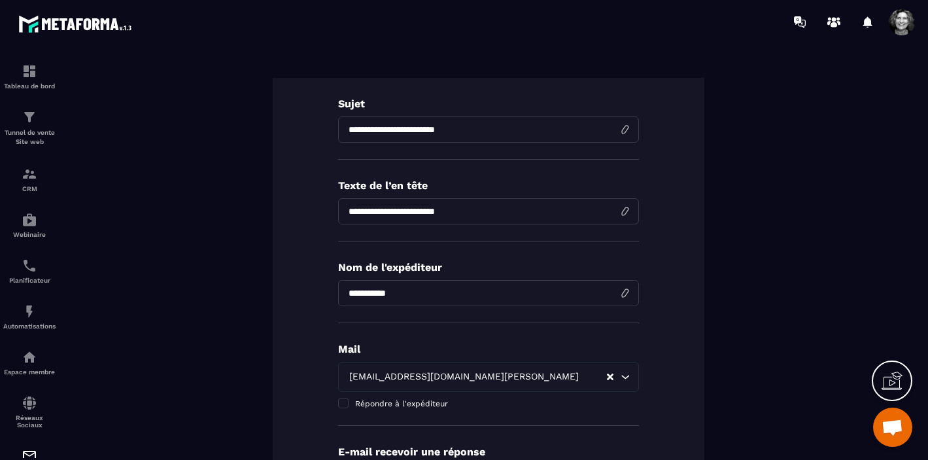
scroll to position [100, 0]
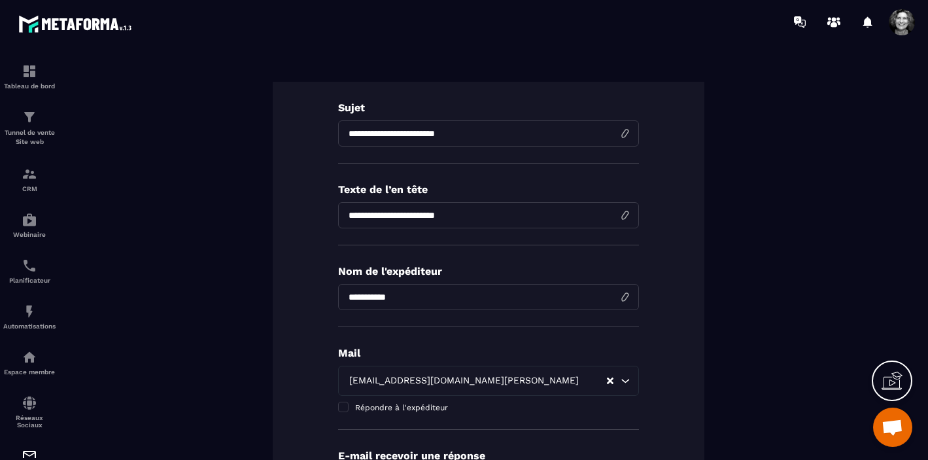
drag, startPoint x: 467, startPoint y: 214, endPoint x: 318, endPoint y: 215, distance: 149.2
click at [318, 215] on div "**********" at bounding box center [489, 329] width 432 height 495
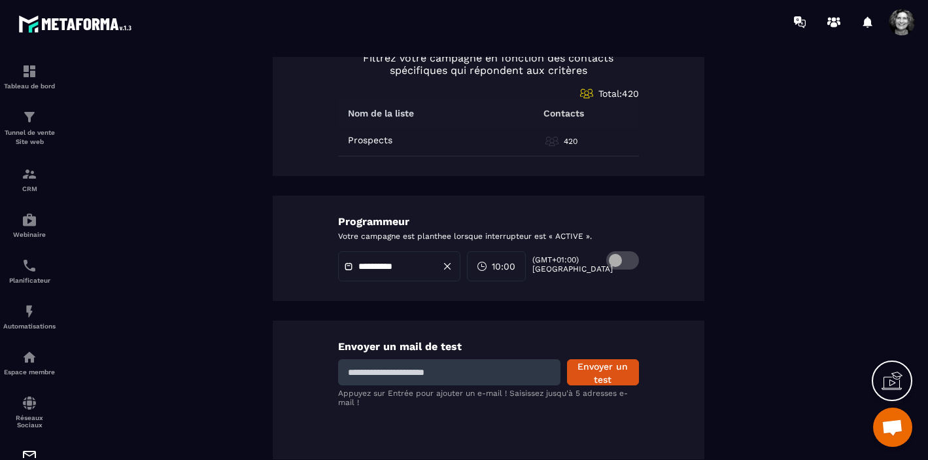
scroll to position [728, 0]
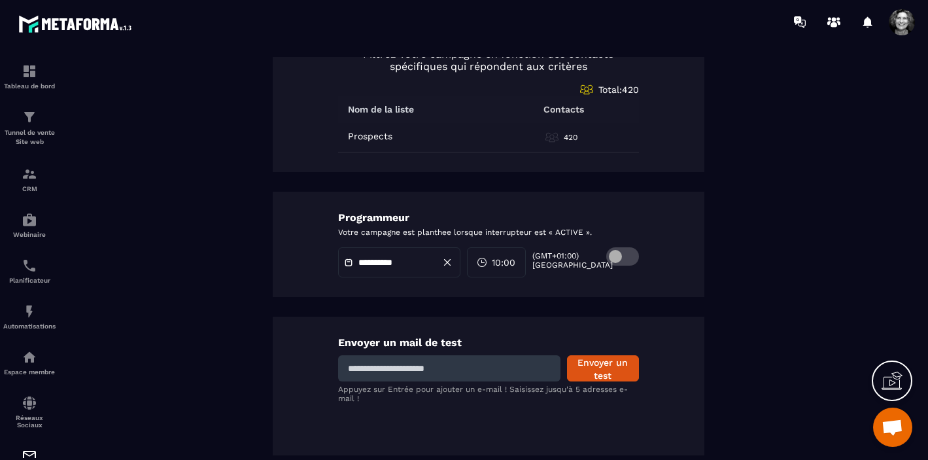
click at [477, 363] on input at bounding box center [449, 368] width 222 height 26
type input "**********"
click at [598, 364] on button "Envoyer un test" at bounding box center [603, 368] width 72 height 26
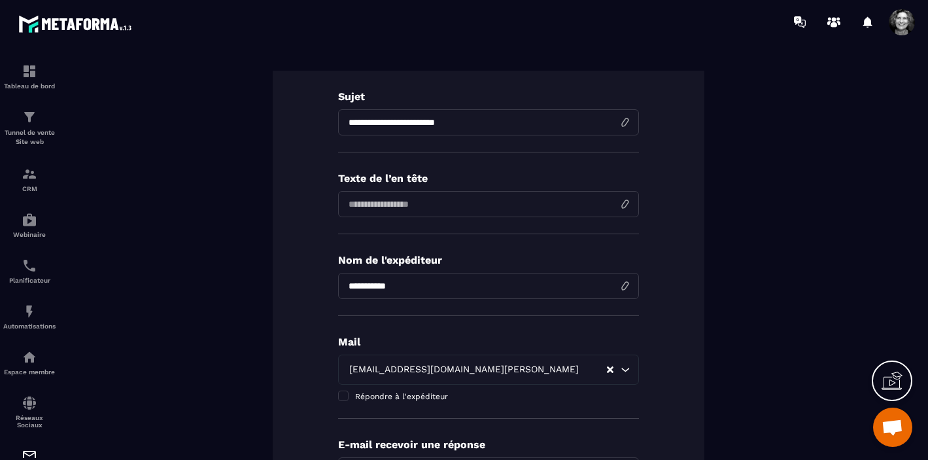
scroll to position [0, 0]
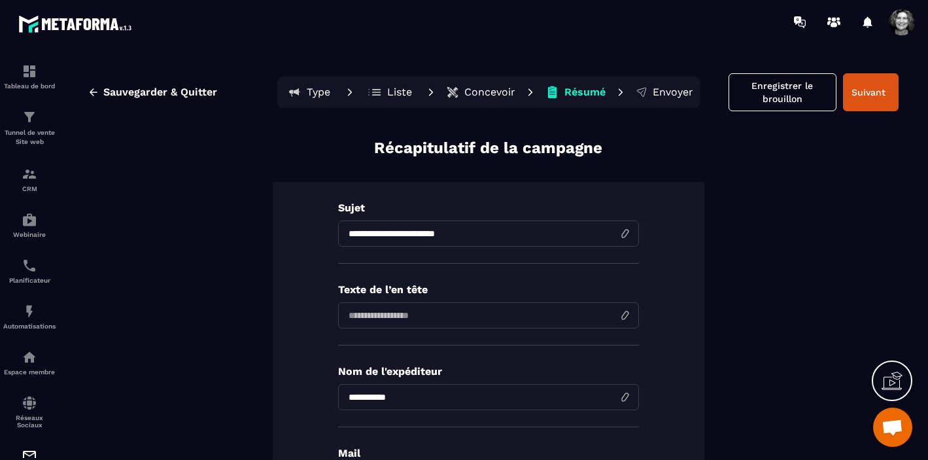
click at [495, 88] on p "Concevoir" at bounding box center [490, 92] width 51 height 13
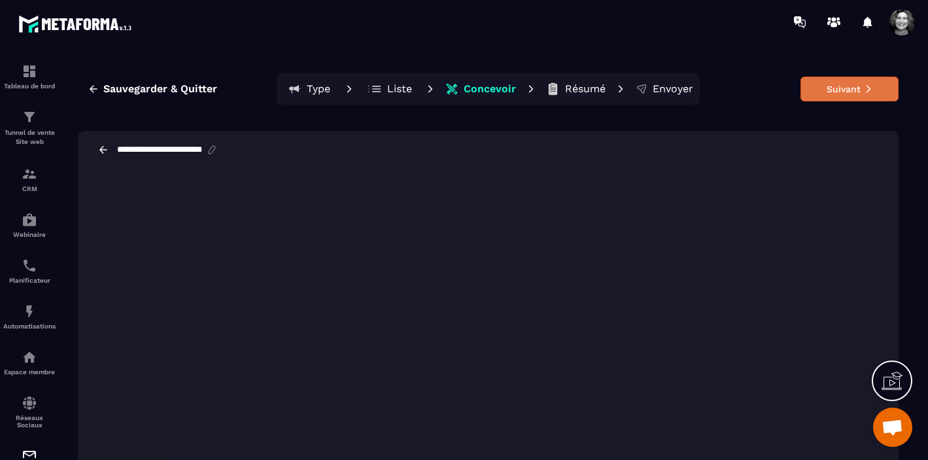
click at [851, 89] on button "Suivant" at bounding box center [850, 89] width 98 height 25
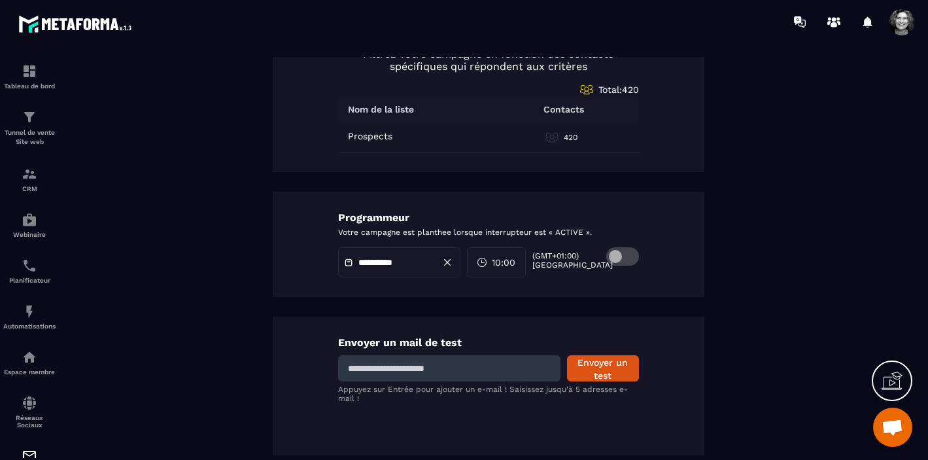
scroll to position [717, 0]
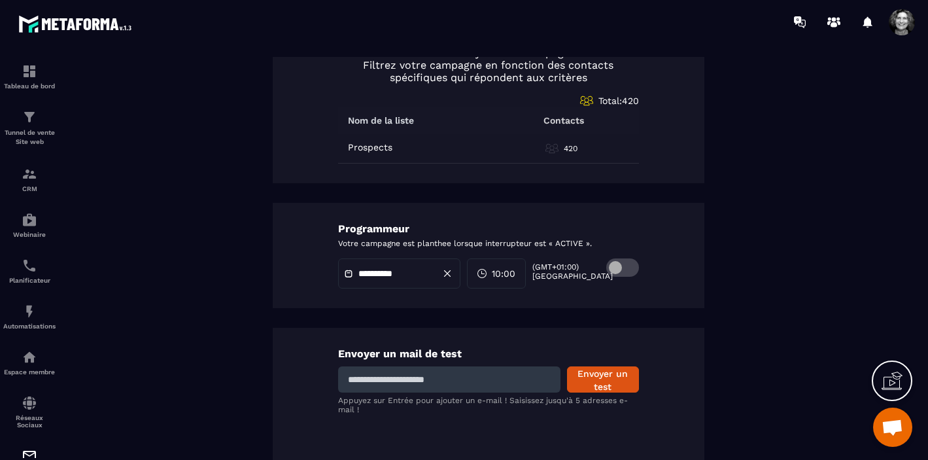
click at [405, 378] on input at bounding box center [449, 379] width 222 height 26
type input "**********"
click at [597, 387] on button "Envoyer un test" at bounding box center [603, 379] width 72 height 26
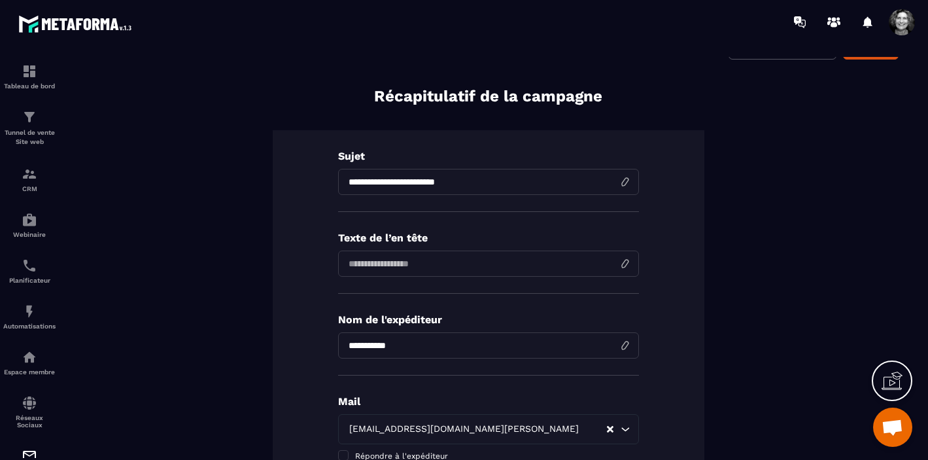
scroll to position [0, 0]
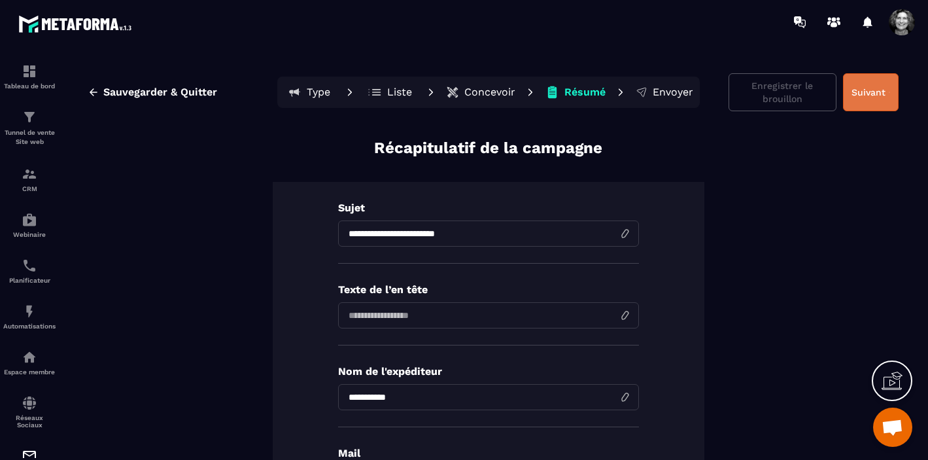
click at [883, 94] on button "Suivant" at bounding box center [871, 92] width 56 height 38
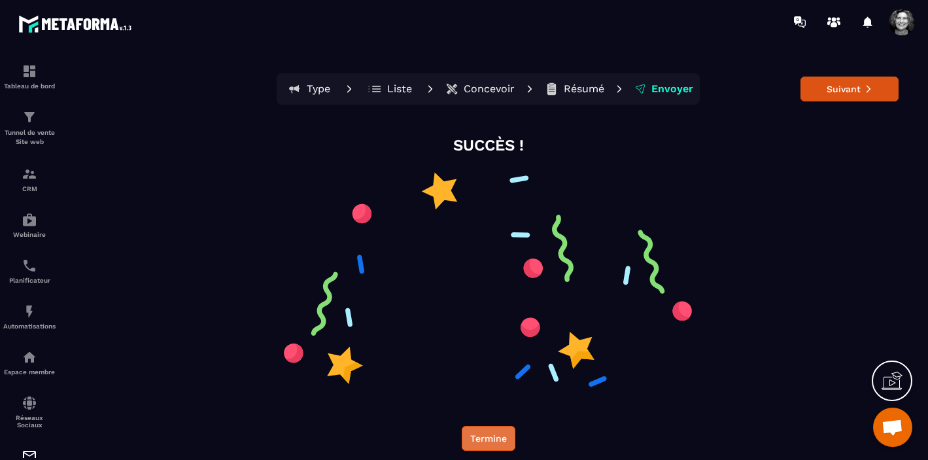
click at [496, 433] on button "Termine" at bounding box center [489, 438] width 54 height 25
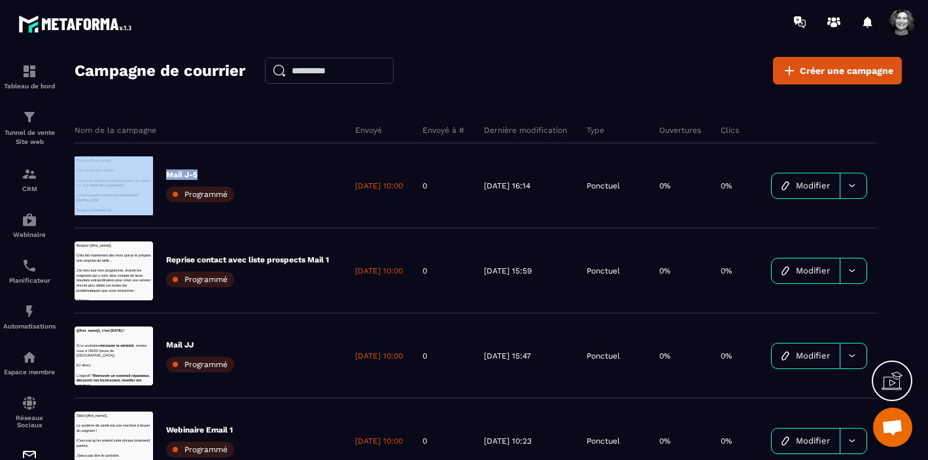
drag, startPoint x: 163, startPoint y: 147, endPoint x: 163, endPoint y: 202, distance: 55.6
click at [164, 202] on div "Mail J-5 Programmé" at bounding box center [210, 185] width 271 height 85
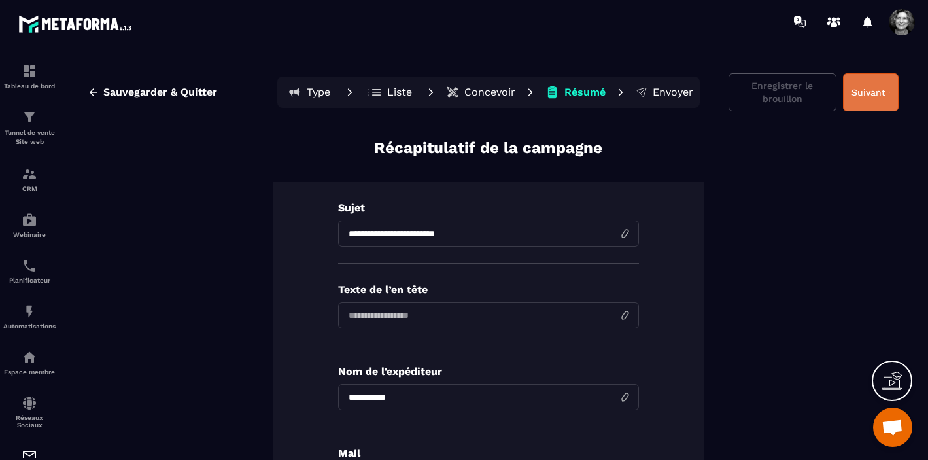
click at [883, 82] on button "Suivant" at bounding box center [871, 92] width 56 height 38
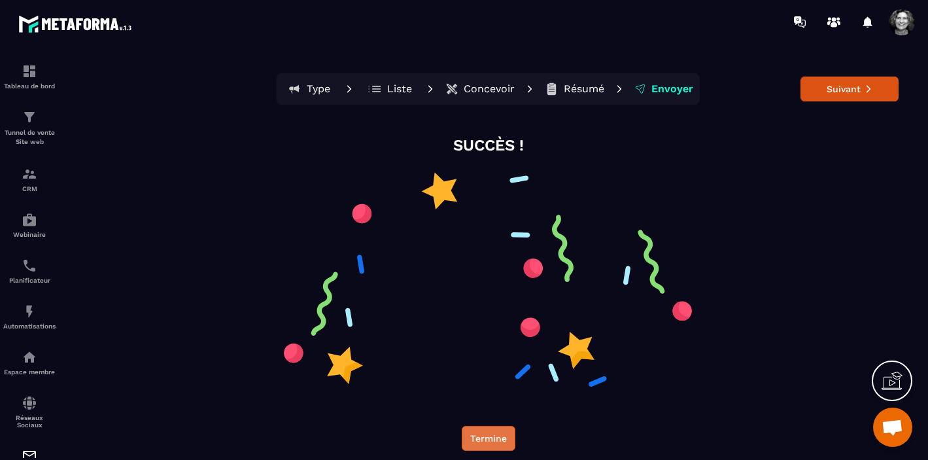
click at [495, 431] on button "Termine" at bounding box center [489, 438] width 54 height 25
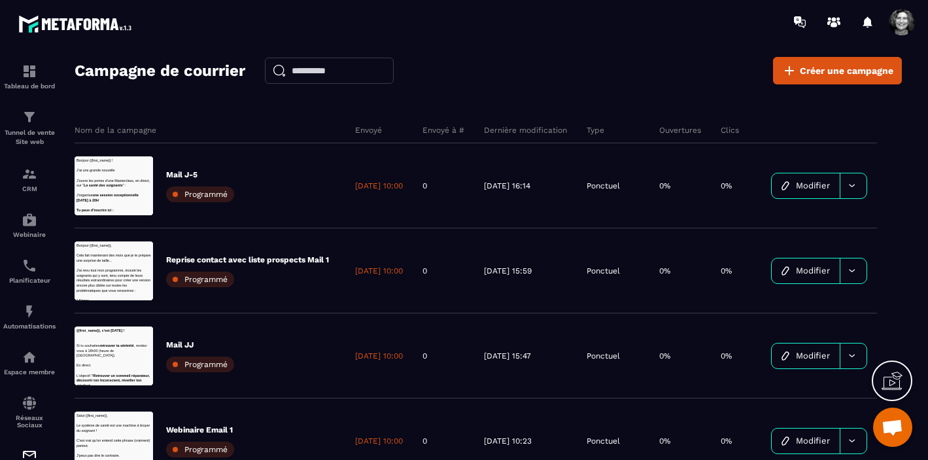
click at [370, 130] on p "Envoyé" at bounding box center [368, 130] width 27 height 10
click at [336, 128] on div "Nom de la campagne" at bounding box center [210, 130] width 271 height 26
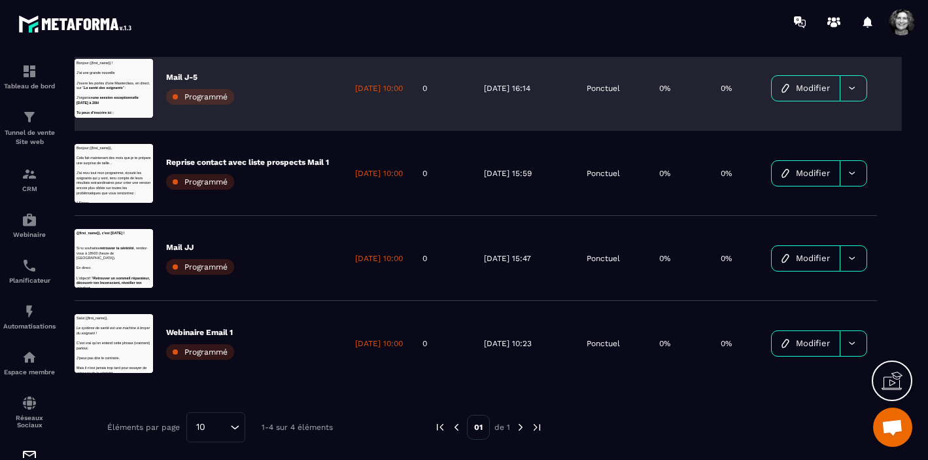
scroll to position [86, 0]
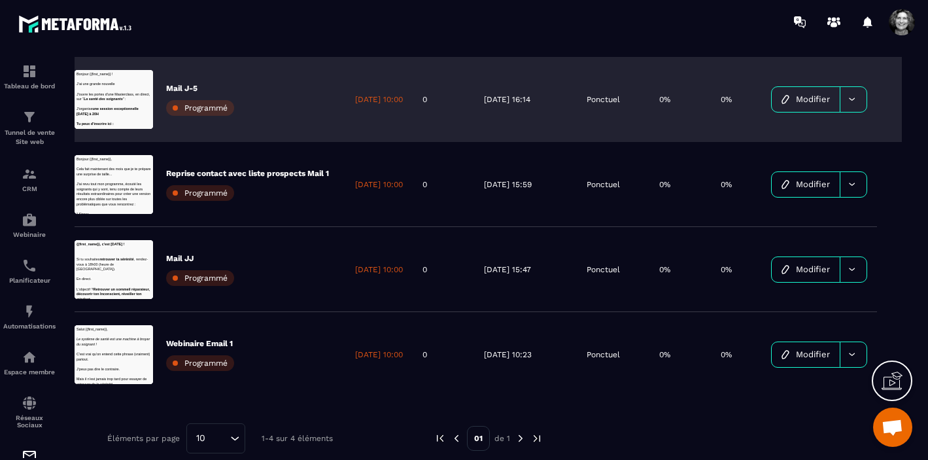
click at [343, 190] on div "Reprise contact avec liste prospects Mail 1 Programmé" at bounding box center [210, 184] width 271 height 85
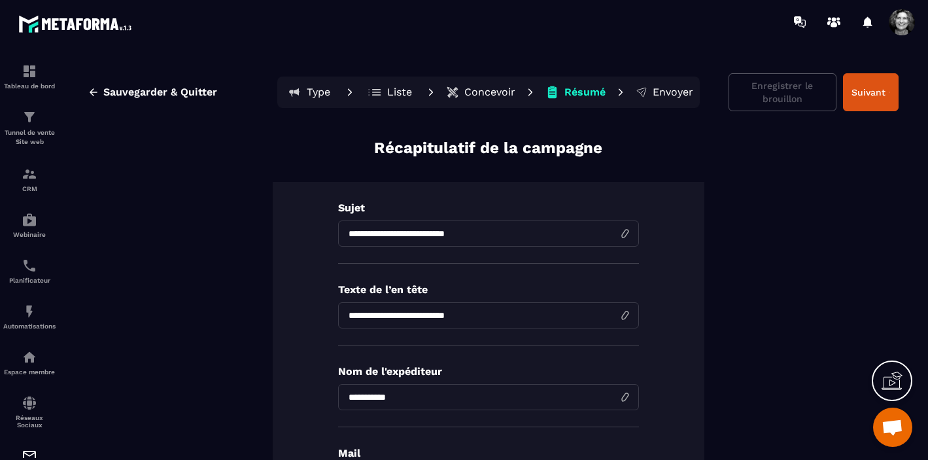
click at [473, 92] on p "Concevoir" at bounding box center [490, 92] width 51 height 13
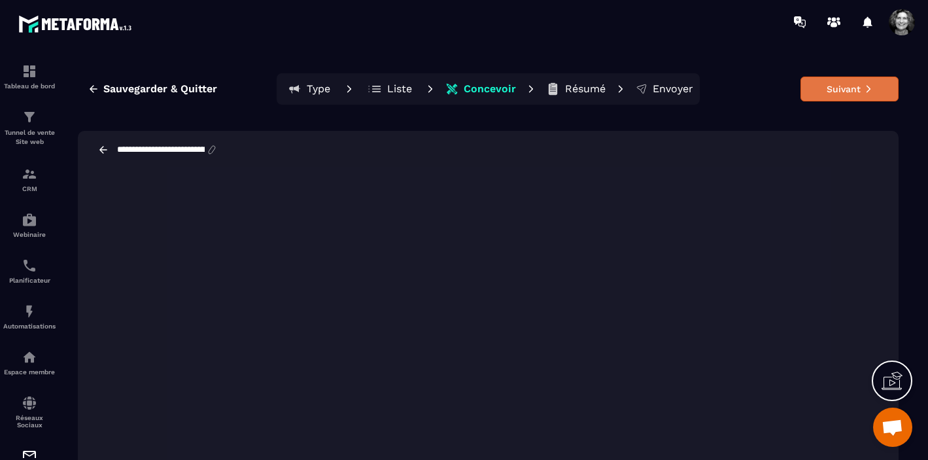
click at [847, 88] on button "Suivant" at bounding box center [850, 89] width 98 height 25
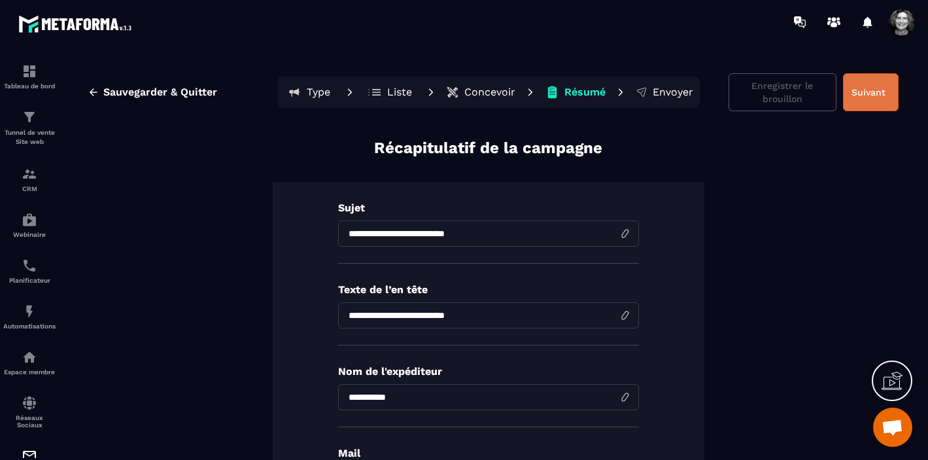
click at [870, 97] on button "Suivant" at bounding box center [871, 92] width 56 height 38
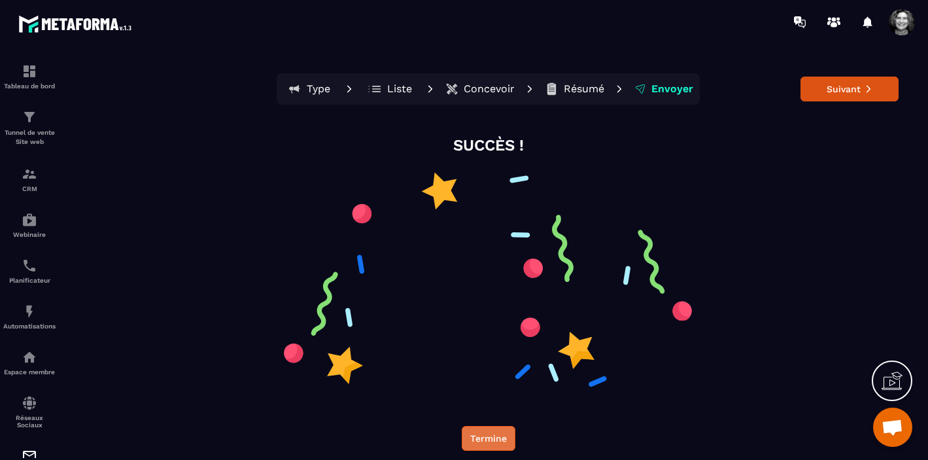
click at [484, 438] on button "Termine" at bounding box center [489, 438] width 54 height 25
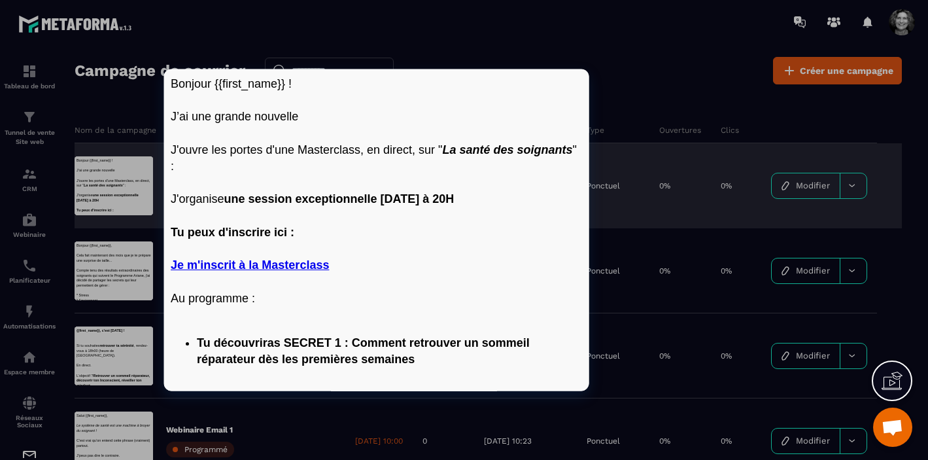
click at [129, 191] on div at bounding box center [114, 185] width 79 height 59
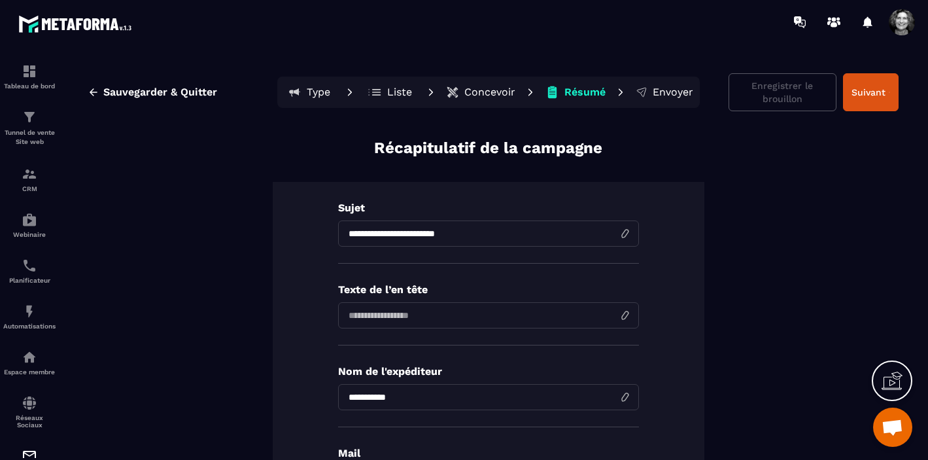
click at [493, 94] on p "Concevoir" at bounding box center [490, 92] width 51 height 13
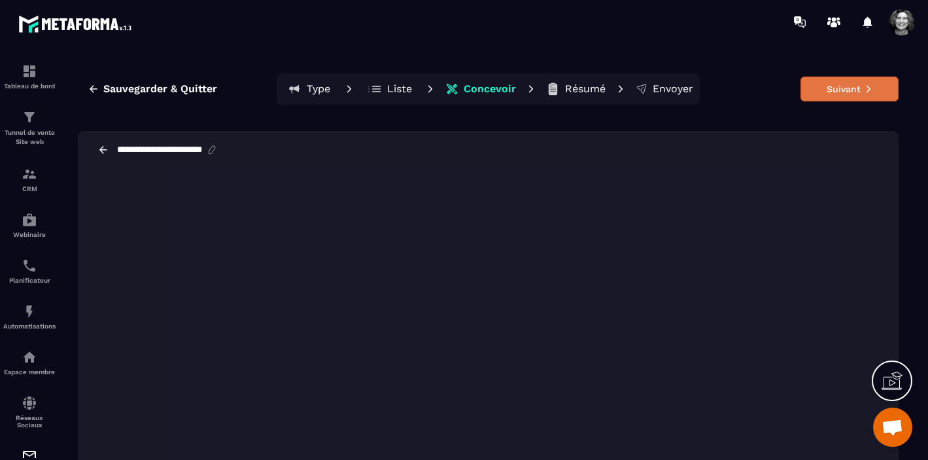
click at [866, 88] on icon at bounding box center [868, 88] width 9 height 9
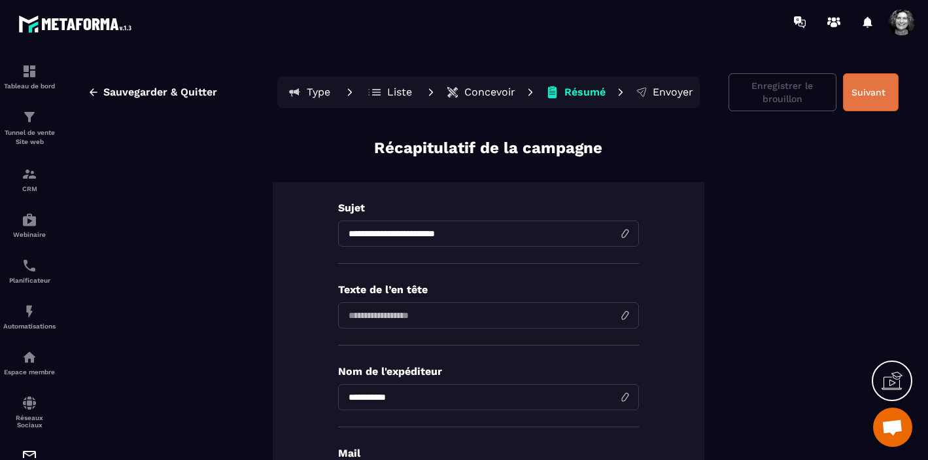
click at [868, 92] on button "Suivant" at bounding box center [871, 92] width 56 height 38
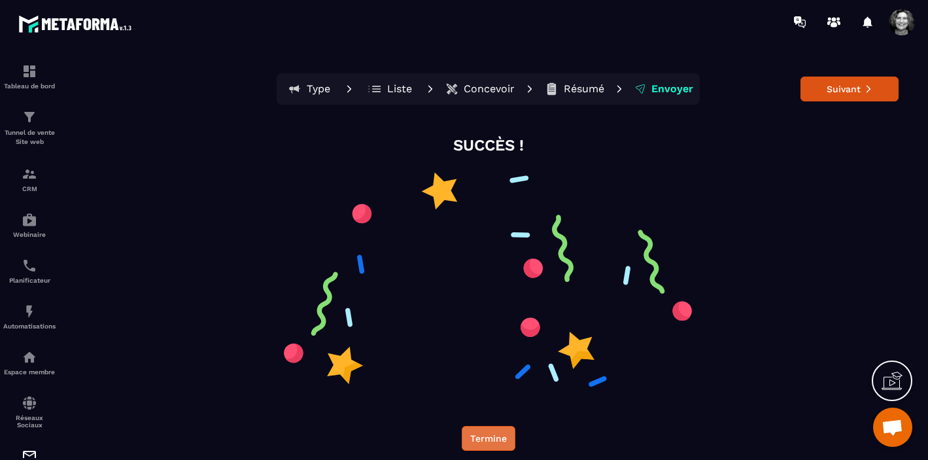
click at [493, 442] on button "Termine" at bounding box center [489, 438] width 54 height 25
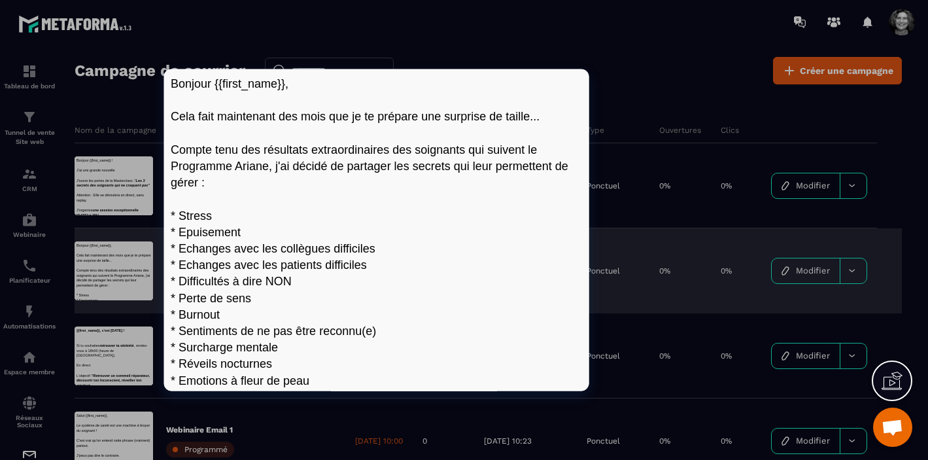
click at [117, 268] on div at bounding box center [114, 270] width 79 height 59
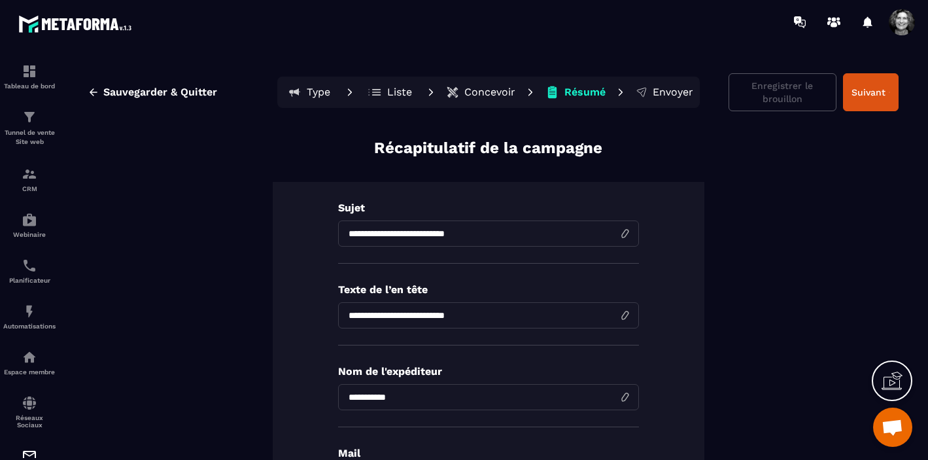
drag, startPoint x: 485, startPoint y: 315, endPoint x: 315, endPoint y: 315, distance: 170.1
click at [315, 315] on div "**********" at bounding box center [489, 429] width 432 height 495
click at [489, 88] on p "Concevoir" at bounding box center [490, 92] width 51 height 13
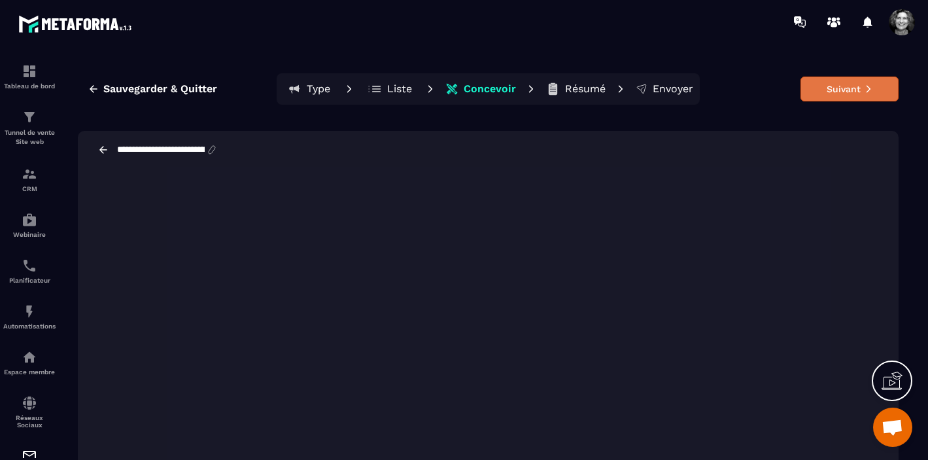
click at [843, 89] on button "Suivant" at bounding box center [850, 89] width 98 height 25
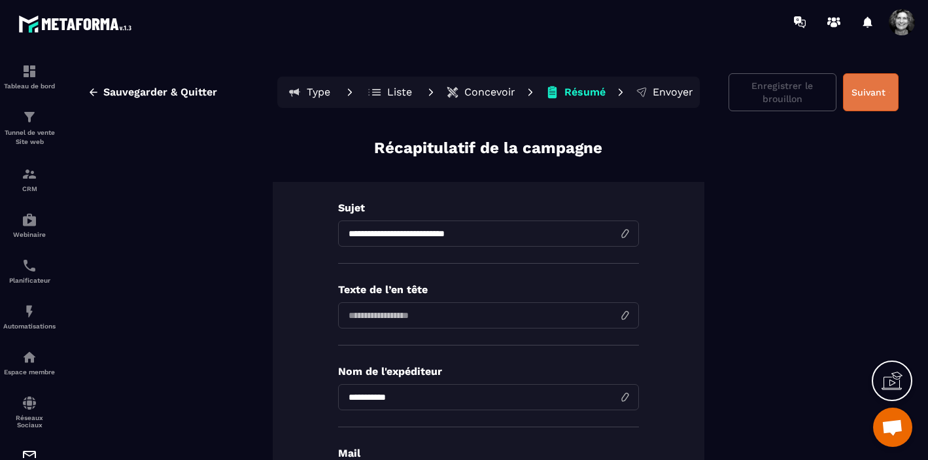
click at [862, 90] on button "Suivant" at bounding box center [871, 92] width 56 height 38
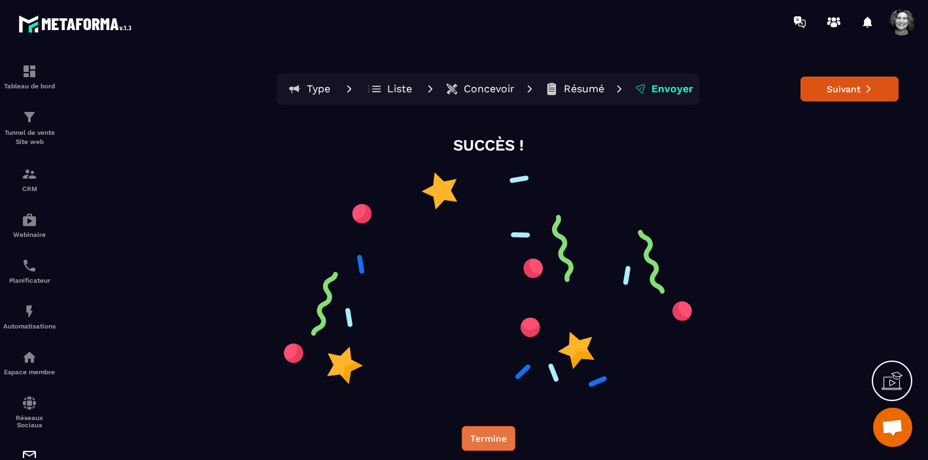
click at [494, 436] on button "Termine" at bounding box center [489, 438] width 54 height 25
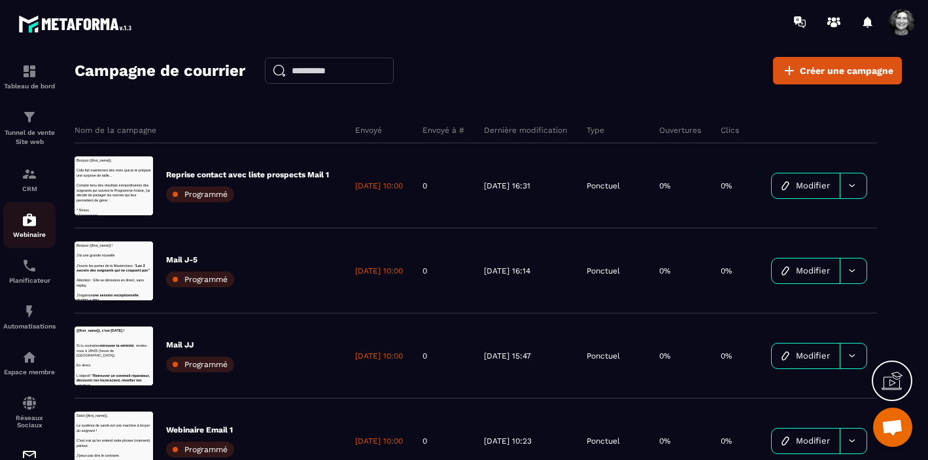
click at [31, 228] on img at bounding box center [30, 220] width 16 height 16
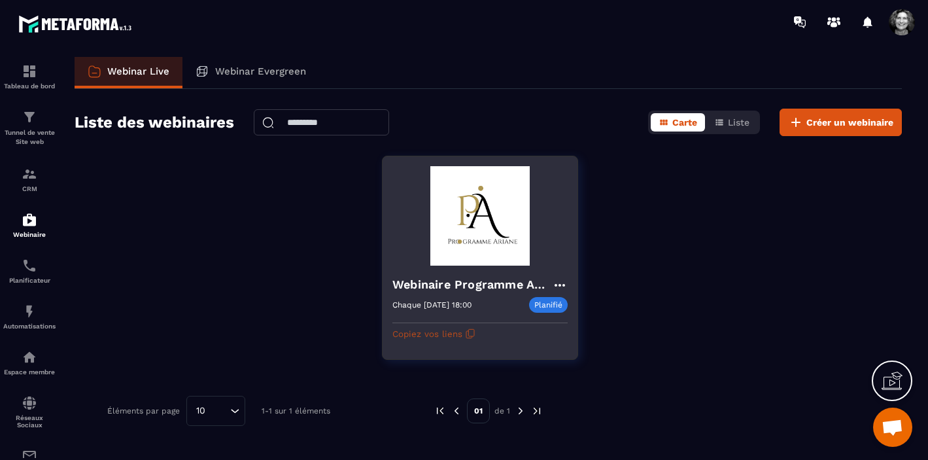
click at [466, 332] on icon "button" at bounding box center [469, 334] width 6 height 7
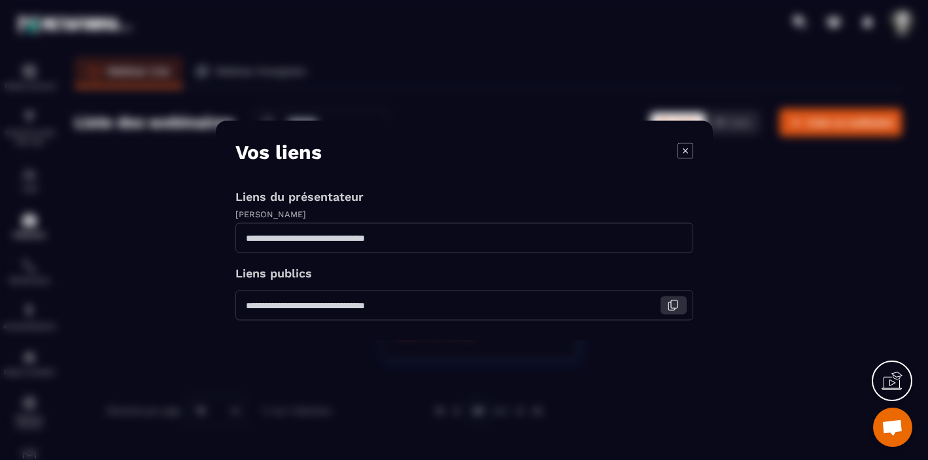
click at [671, 304] on icon "Modal window" at bounding box center [674, 304] width 7 height 8
click at [682, 150] on icon "Modal window" at bounding box center [686, 151] width 16 height 16
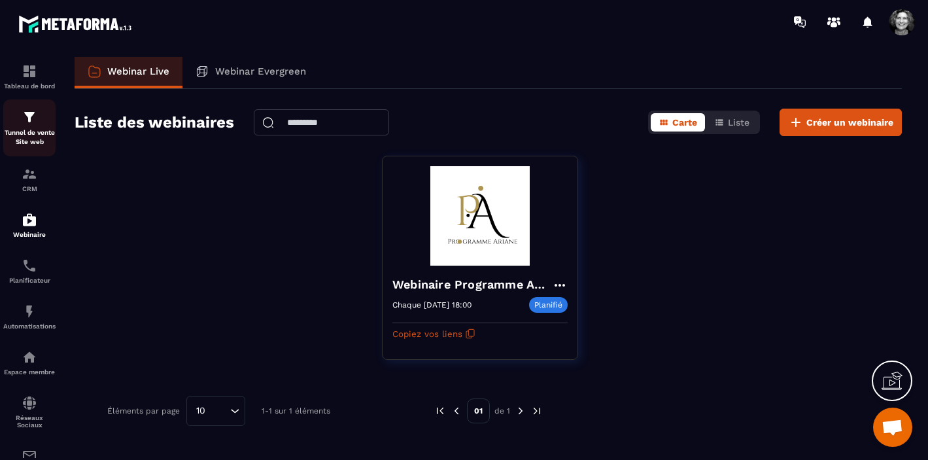
click at [26, 129] on p "Tunnel de vente Site web" at bounding box center [29, 137] width 52 height 18
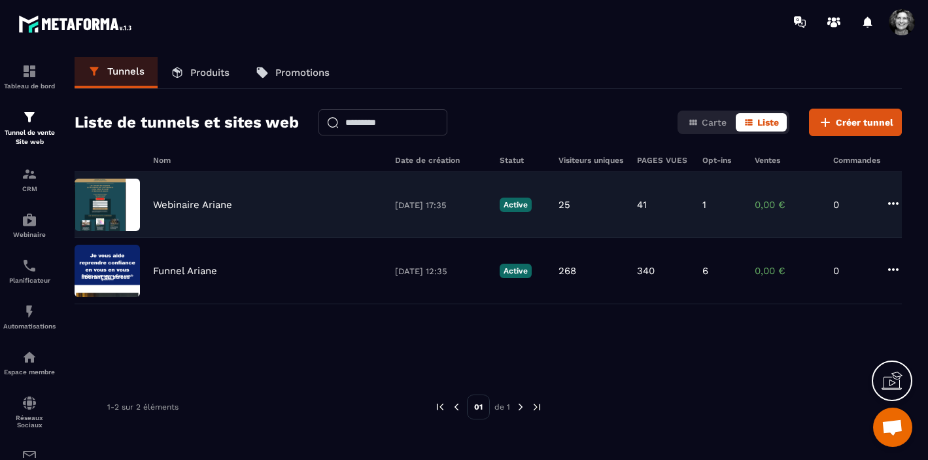
click at [232, 203] on p "Webinaire Ariane" at bounding box center [192, 205] width 79 height 12
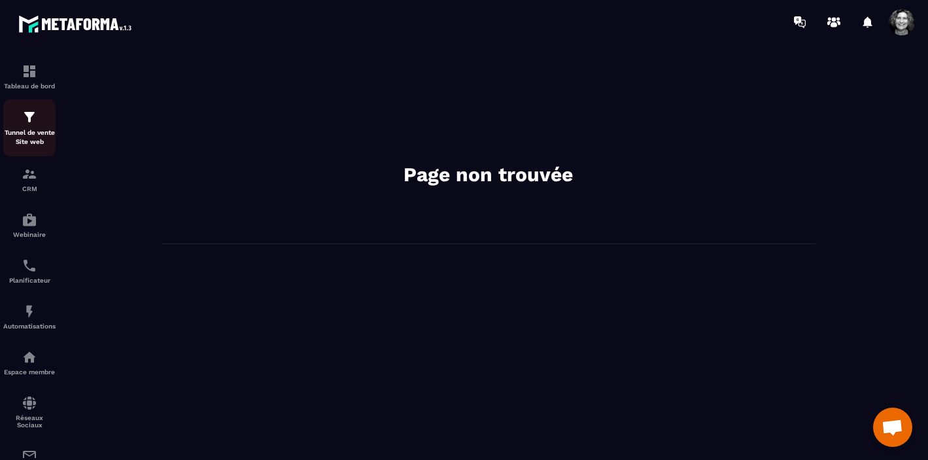
click at [33, 120] on img at bounding box center [30, 117] width 16 height 16
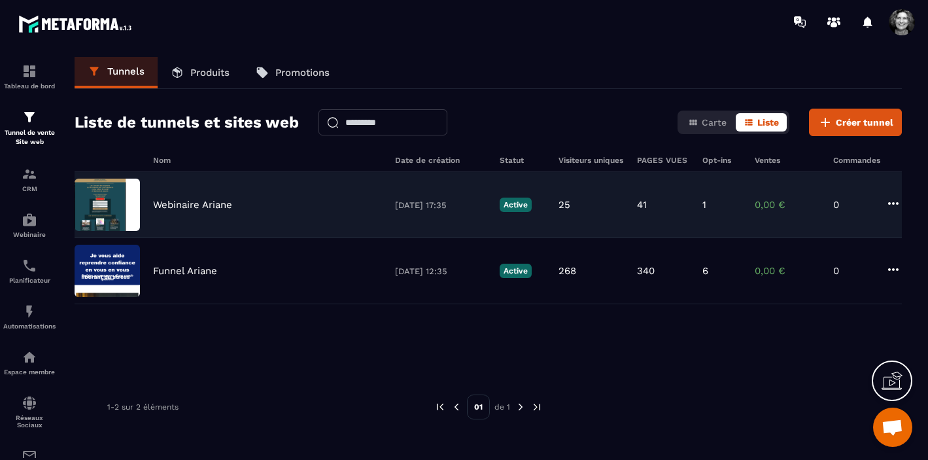
click at [180, 201] on p "Webinaire Ariane" at bounding box center [192, 205] width 79 height 12
